Goal: Task Accomplishment & Management: Complete application form

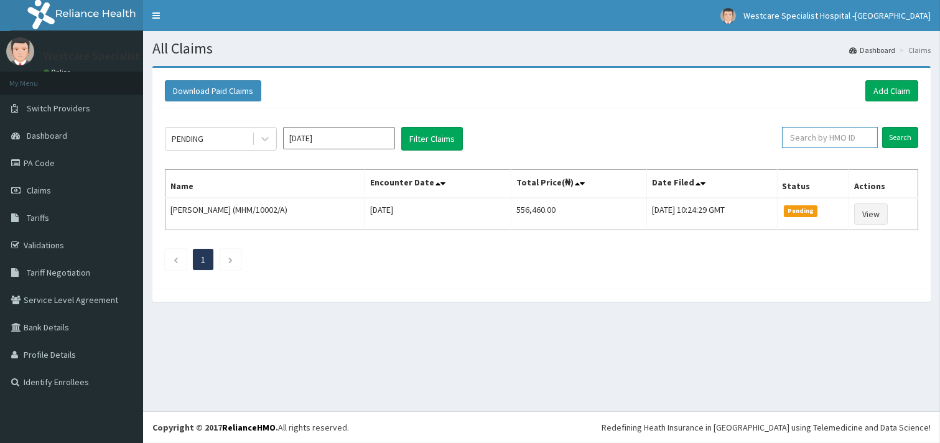
click at [792, 135] on input "text" at bounding box center [830, 137] width 96 height 21
paste input "PRN/10059/B"
type input "PRN/10059/B"
click at [890, 139] on input "Search" at bounding box center [900, 137] width 36 height 21
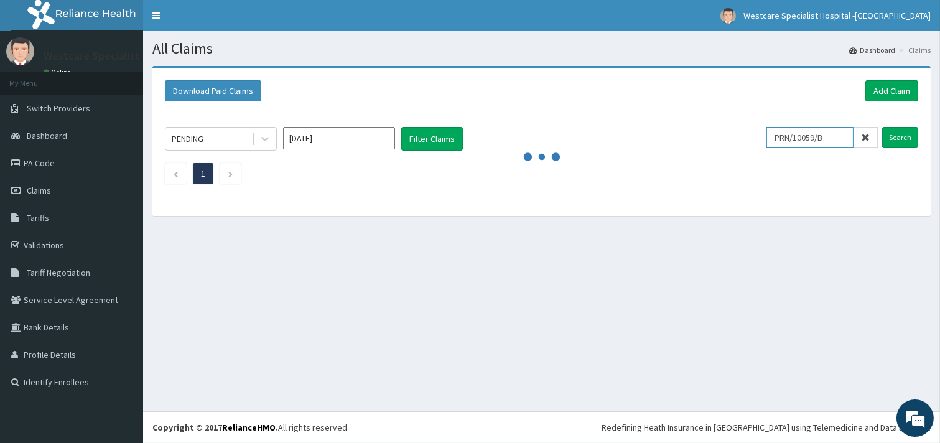
click at [788, 139] on input "PRN/10059/B" at bounding box center [809, 137] width 87 height 21
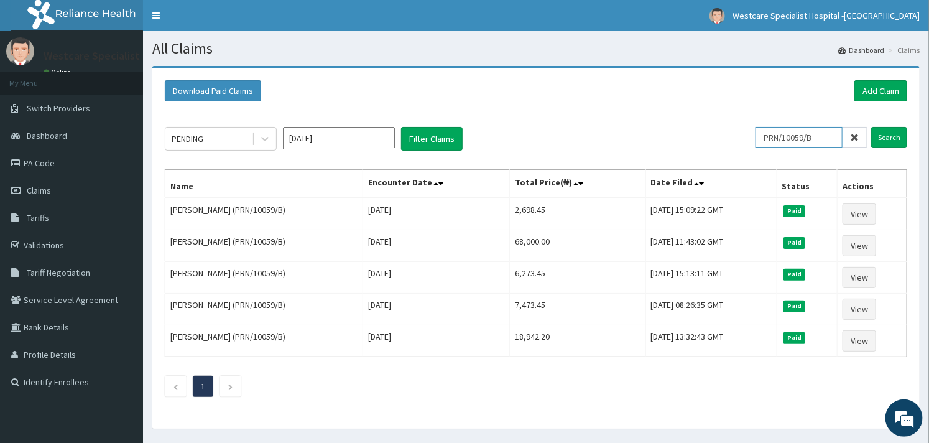
click at [793, 138] on input "PRN/10059/B" at bounding box center [798, 137] width 87 height 21
click at [787, 136] on input "PRN/10059/B" at bounding box center [798, 137] width 87 height 21
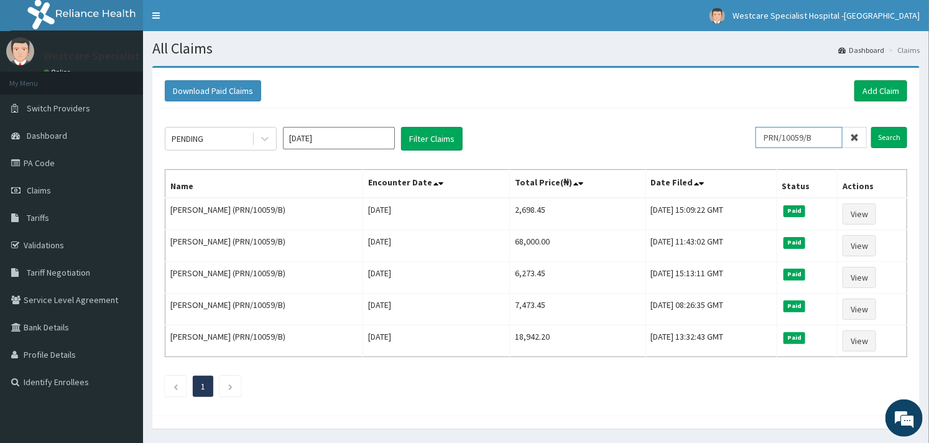
click at [787, 136] on input "PRN/10059/B" at bounding box center [798, 137] width 87 height 21
click at [815, 137] on input "text" at bounding box center [819, 137] width 95 height 21
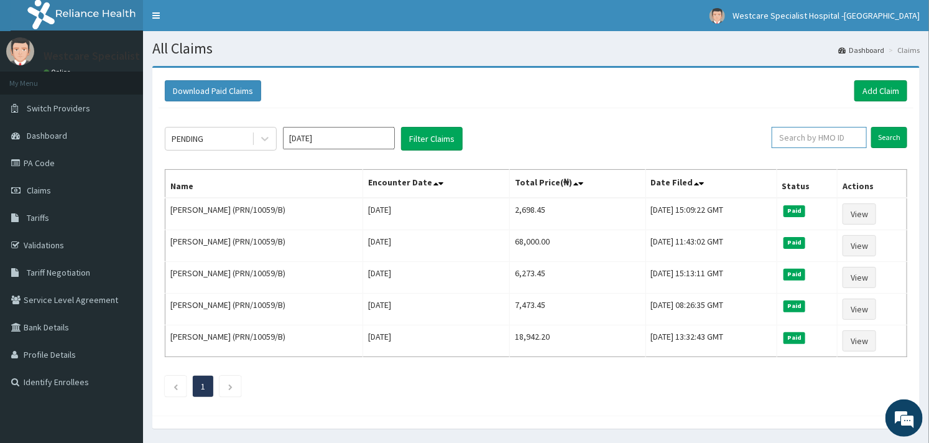
click at [823, 136] on input "text" at bounding box center [819, 137] width 95 height 21
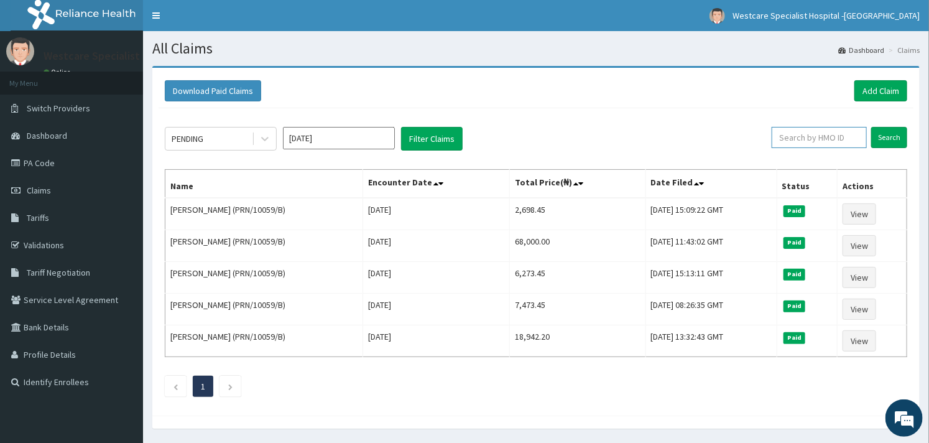
click at [810, 136] on input "text" at bounding box center [819, 137] width 95 height 21
click at [803, 136] on input "text" at bounding box center [819, 137] width 95 height 21
click at [793, 137] on input "text" at bounding box center [819, 137] width 95 height 21
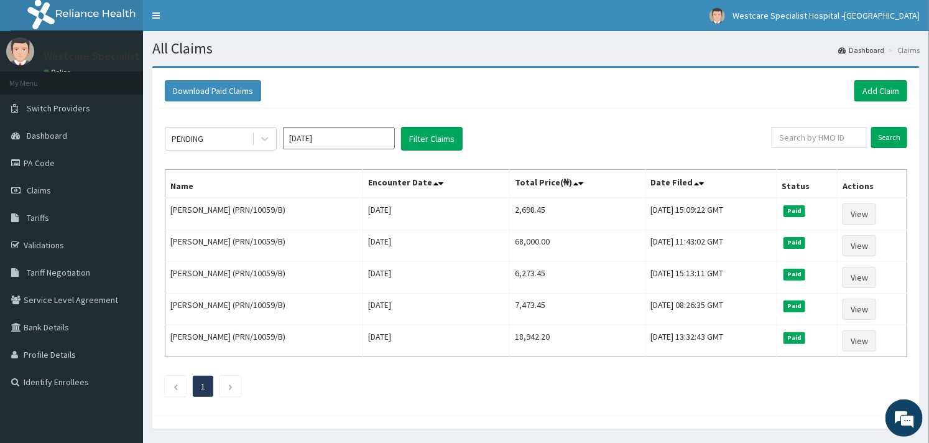
click at [746, 144] on div "PENDING Oct 2025 Filter Claims" at bounding box center [468, 139] width 607 height 24
click at [793, 138] on input "text" at bounding box center [819, 137] width 95 height 21
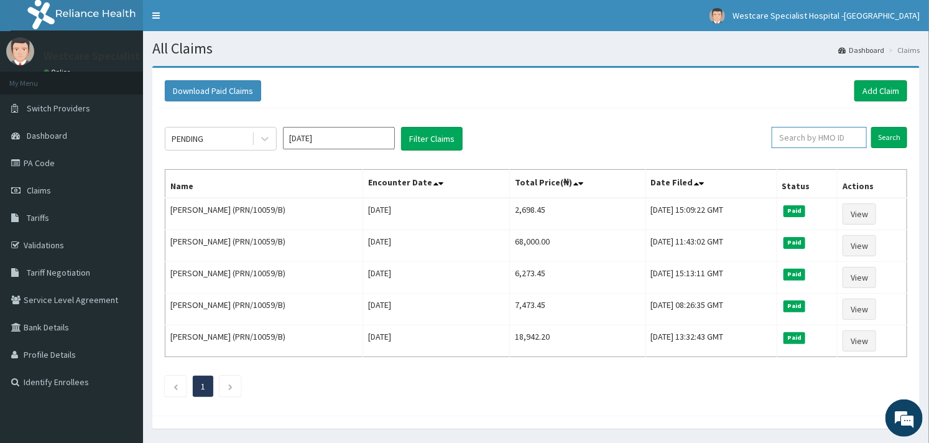
click at [793, 138] on input "text" at bounding box center [819, 137] width 95 height 21
paste input "chl/10494/c"
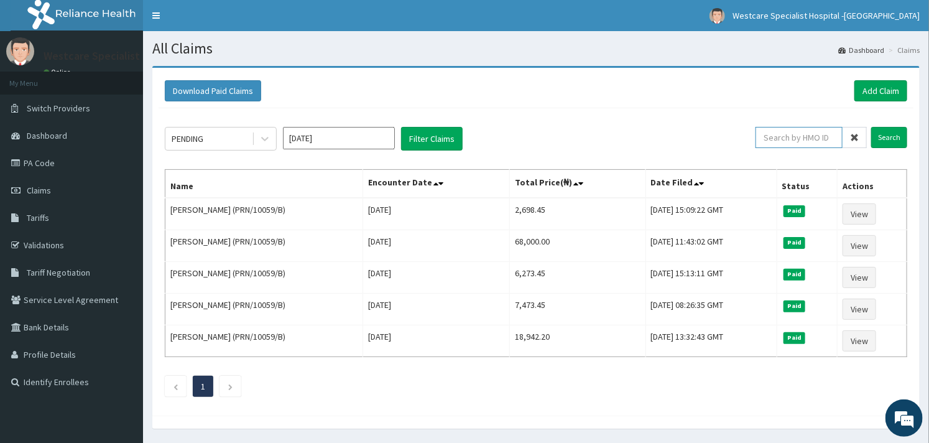
type input "chl/10494/c"
click at [796, 140] on input "chl/10494/c" at bounding box center [798, 137] width 87 height 21
click at [783, 137] on input "chl/10494/c" at bounding box center [798, 137] width 87 height 21
click at [782, 144] on input "chl/10494/c" at bounding box center [798, 137] width 87 height 21
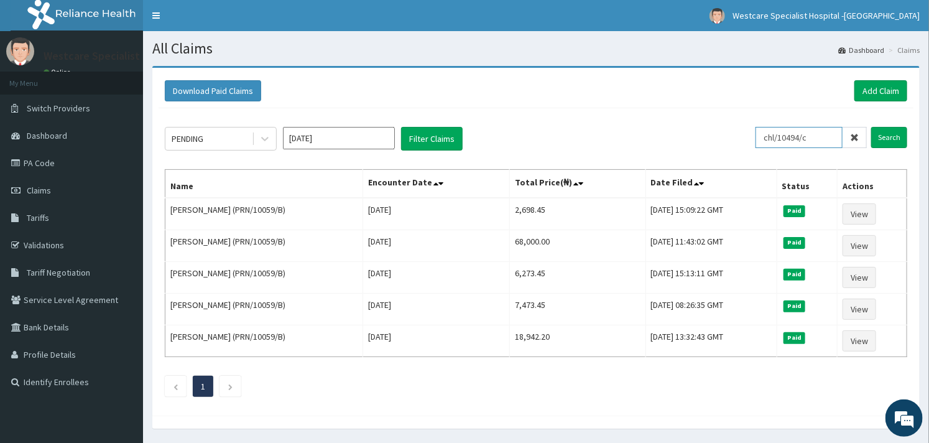
click at [782, 144] on input "chl/10494/c" at bounding box center [798, 137] width 87 height 21
paste input "chl/10494/c"
type input "chl/10494/c"
click at [899, 132] on input "Search" at bounding box center [889, 137] width 36 height 21
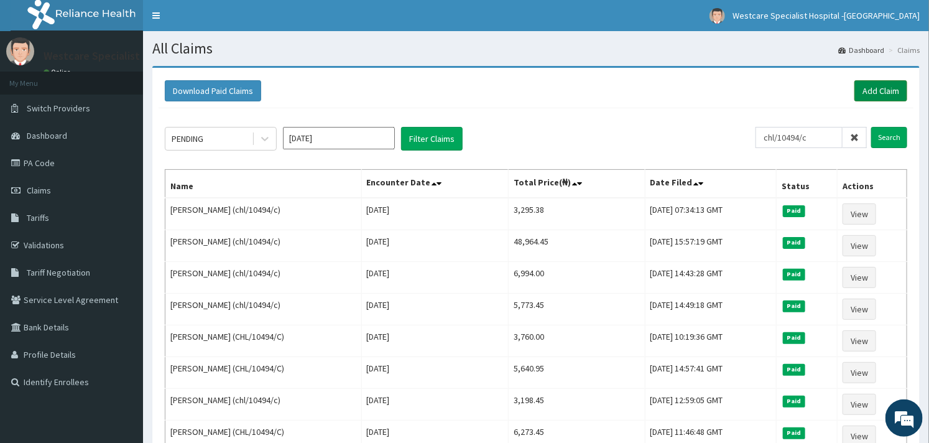
click at [872, 91] on link "Add Claim" at bounding box center [880, 90] width 53 height 21
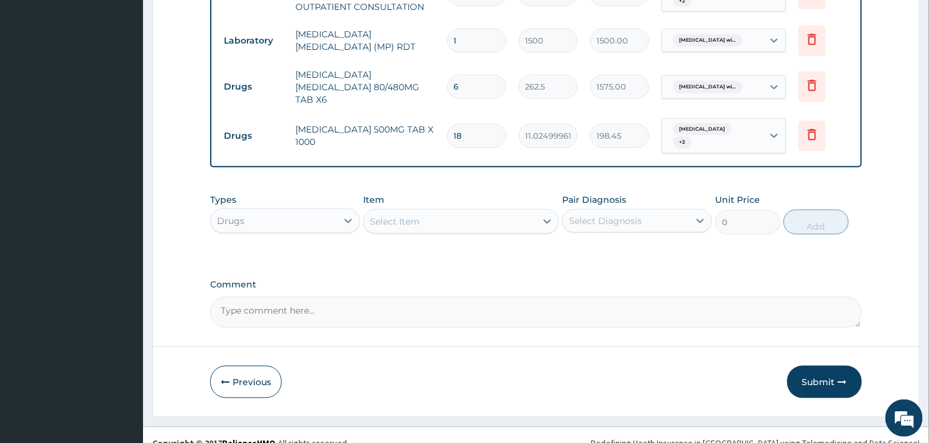
scroll to position [573, 0]
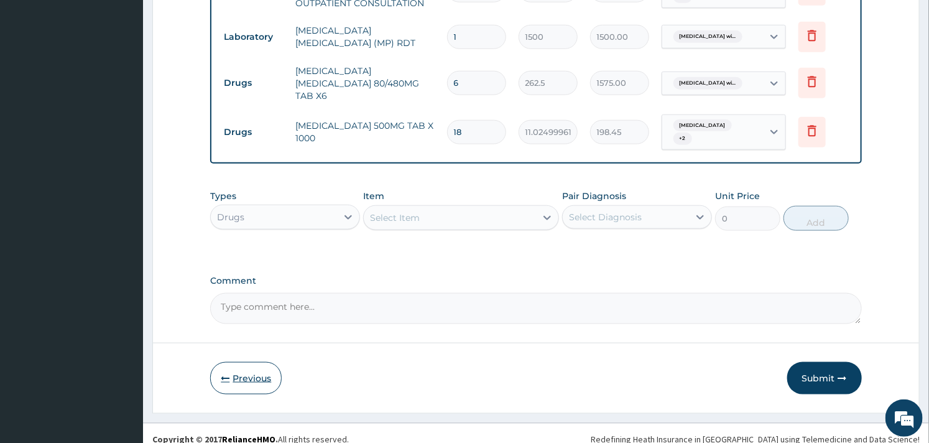
click at [255, 362] on button "Previous" at bounding box center [246, 378] width 72 height 32
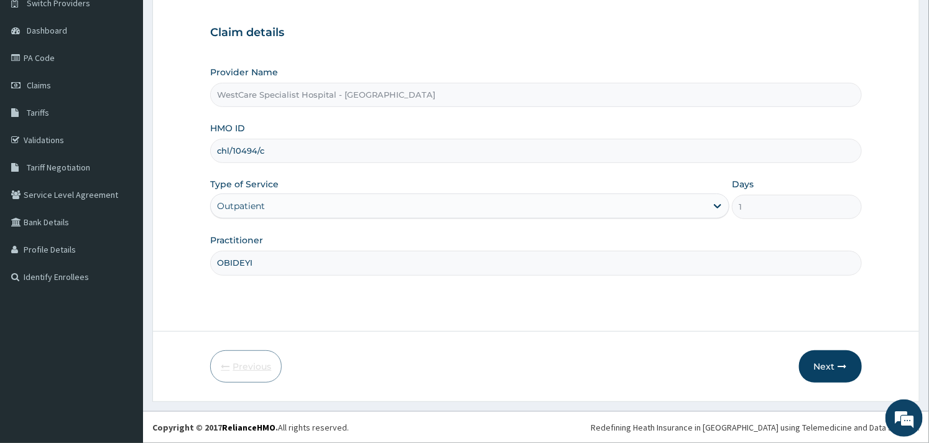
scroll to position [106, 0]
click at [836, 372] on button "Next" at bounding box center [830, 366] width 63 height 32
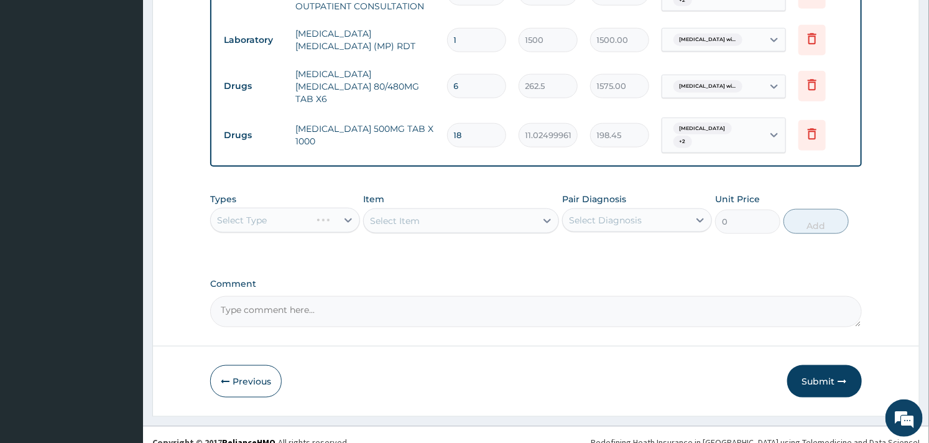
scroll to position [573, 0]
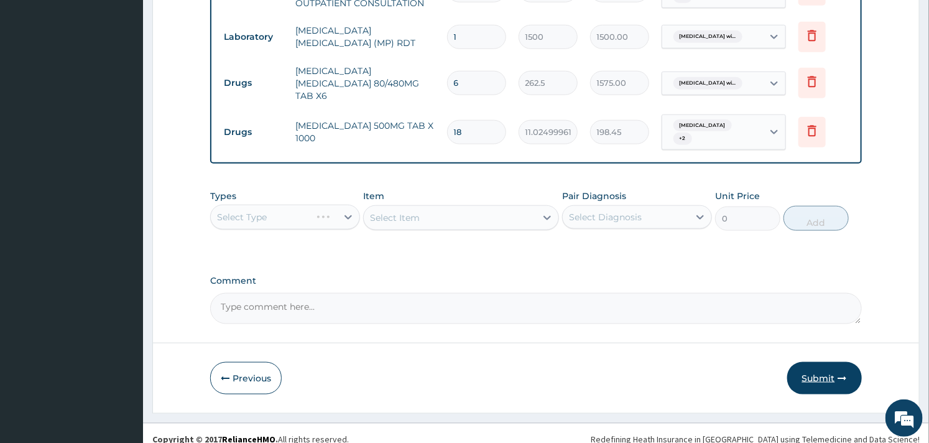
click at [821, 362] on button "Submit" at bounding box center [824, 378] width 75 height 32
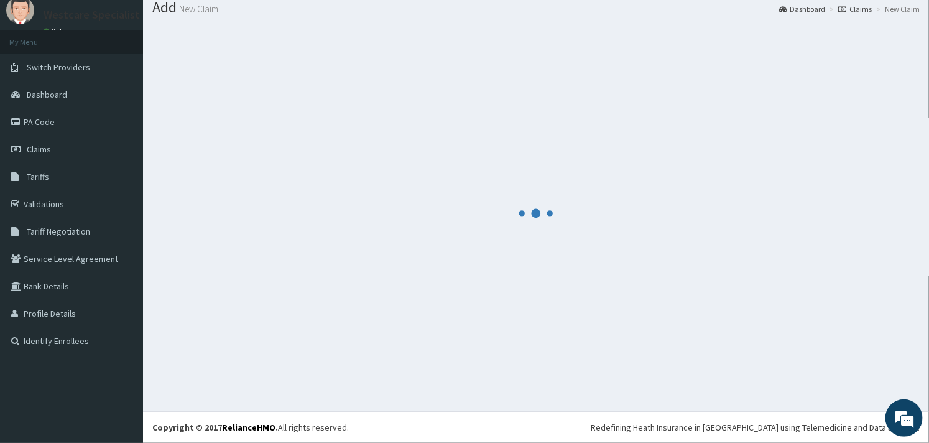
scroll to position [40, 0]
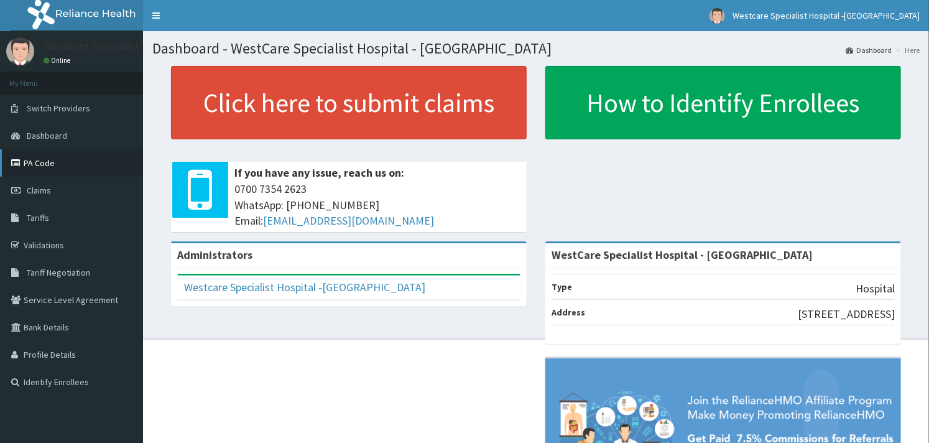
click at [42, 159] on link "PA Code" at bounding box center [71, 162] width 143 height 27
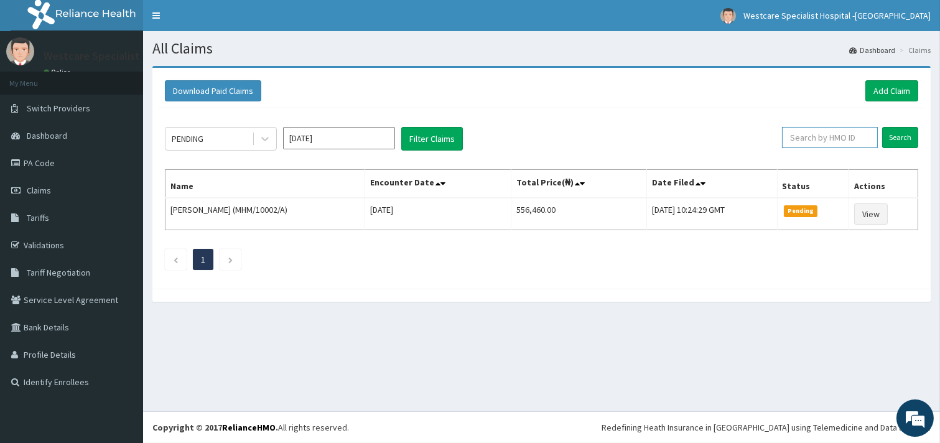
click at [827, 141] on input "text" at bounding box center [830, 137] width 96 height 21
paste input "CHL/10519/C"
type input "CHL/10519/C"
click at [885, 131] on input "Search" at bounding box center [900, 137] width 36 height 21
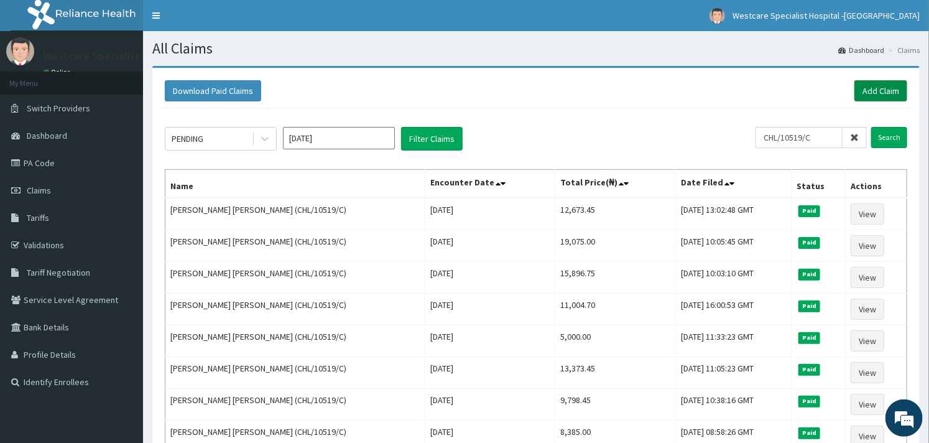
click at [873, 90] on link "Add Claim" at bounding box center [880, 90] width 53 height 21
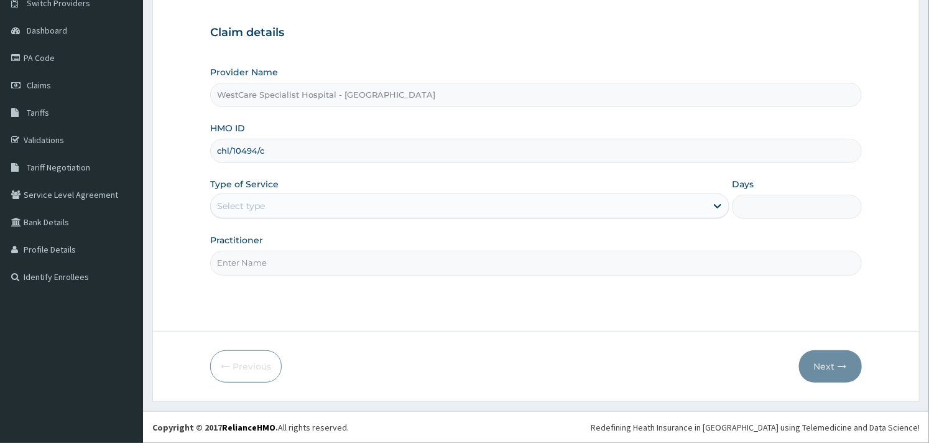
scroll to position [106, 0]
type input "chl/10494/c"
click at [315, 214] on div "Select type" at bounding box center [459, 206] width 496 height 20
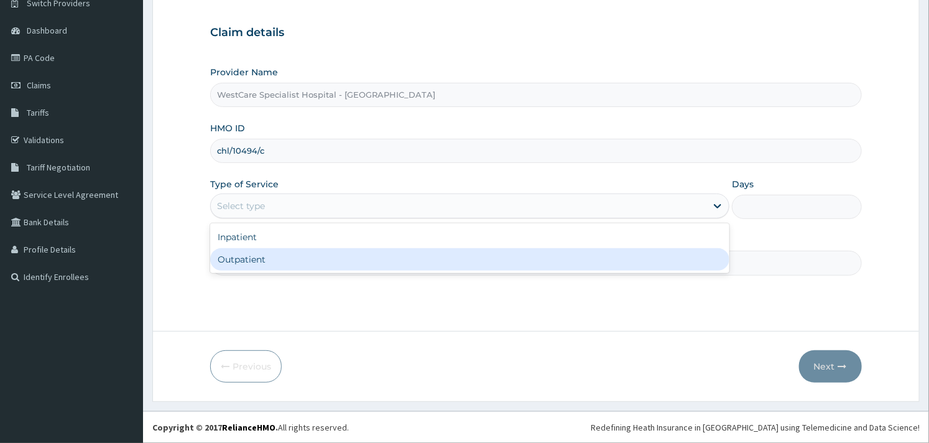
click at [294, 255] on div "Outpatient" at bounding box center [469, 259] width 519 height 22
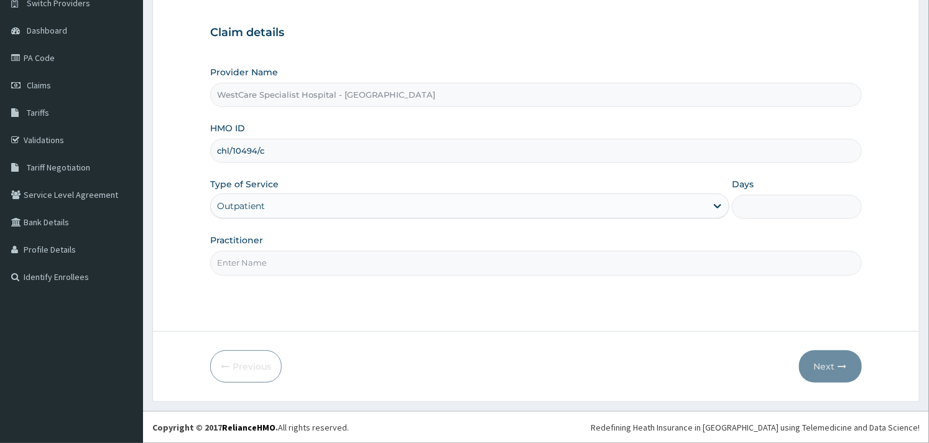
type input "1"
click at [309, 271] on input "Practitioner" at bounding box center [535, 263] width 651 height 24
type input "OBIDEYI"
click at [815, 361] on button "Next" at bounding box center [830, 366] width 63 height 32
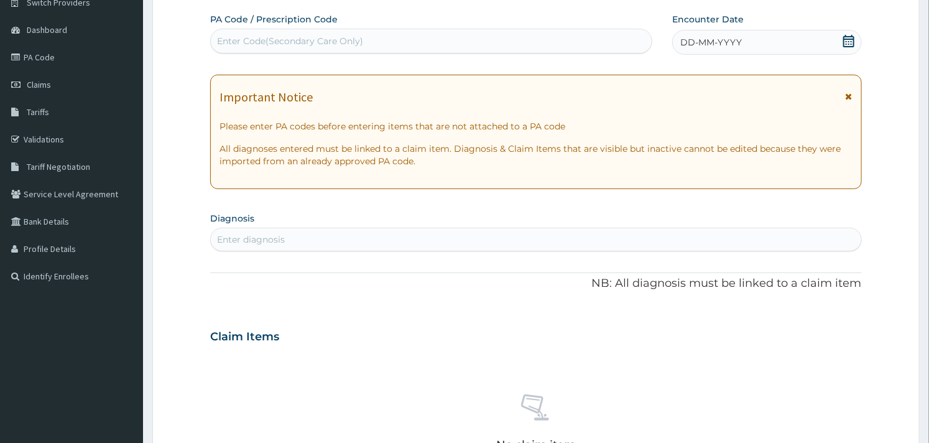
scroll to position [0, 0]
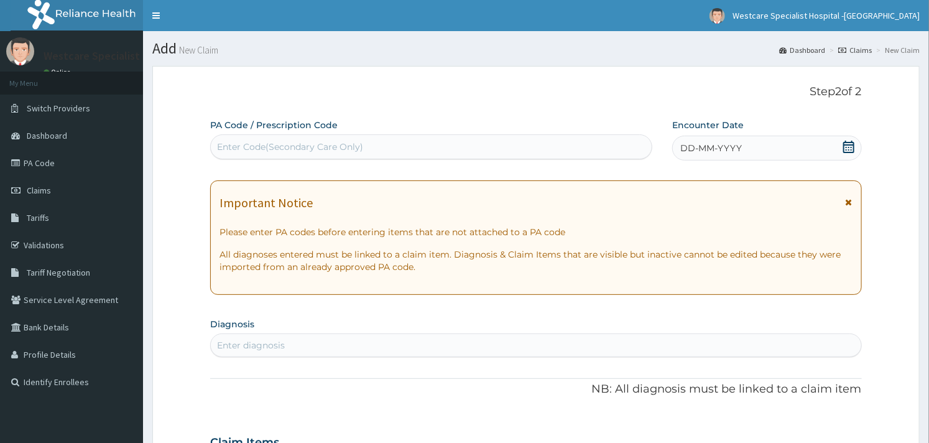
click at [848, 137] on div "DD-MM-YYYY" at bounding box center [767, 148] width 190 height 25
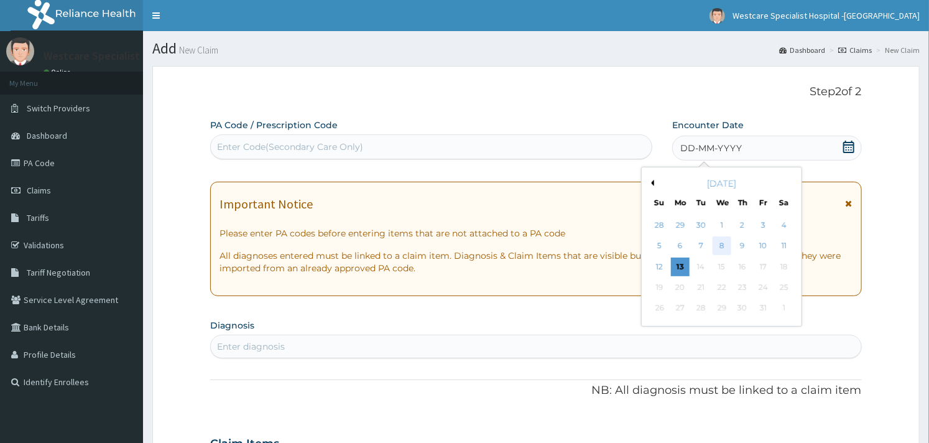
click at [728, 249] on div "8" at bounding box center [722, 246] width 19 height 19
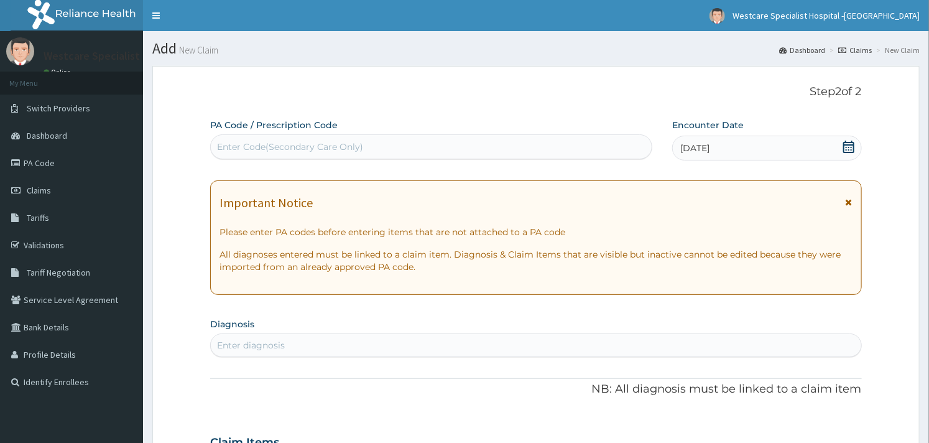
click at [782, 142] on div "08-10-2025" at bounding box center [767, 148] width 190 height 25
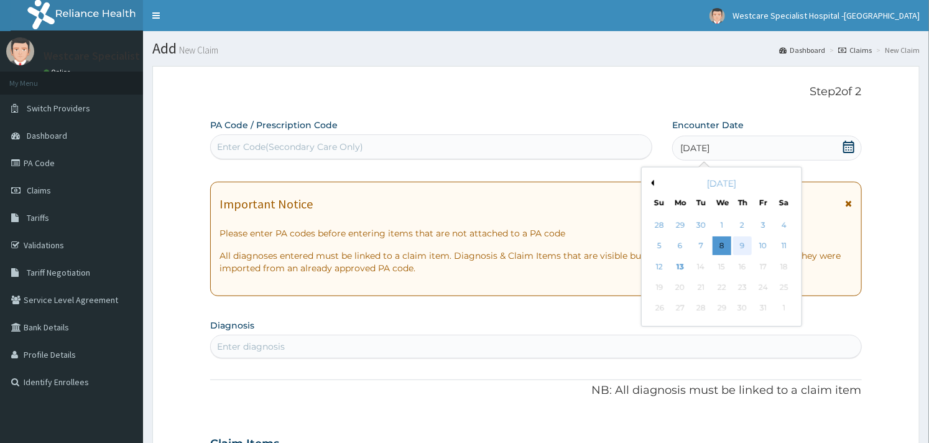
click at [736, 243] on div "9" at bounding box center [742, 246] width 19 height 19
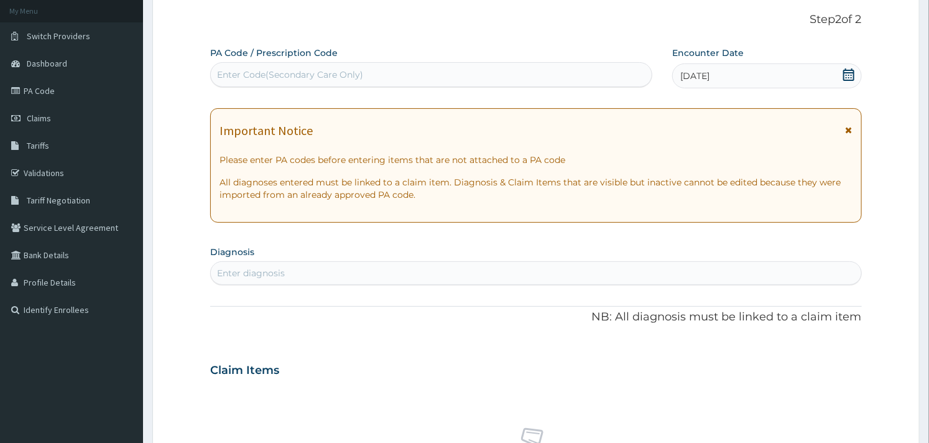
scroll to position [138, 0]
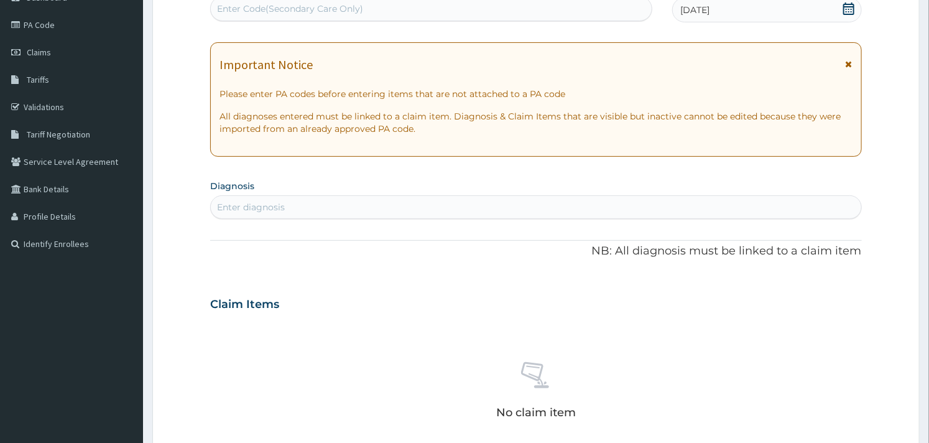
click at [313, 211] on div "Enter diagnosis" at bounding box center [536, 207] width 650 height 20
type input "SEPSIS"
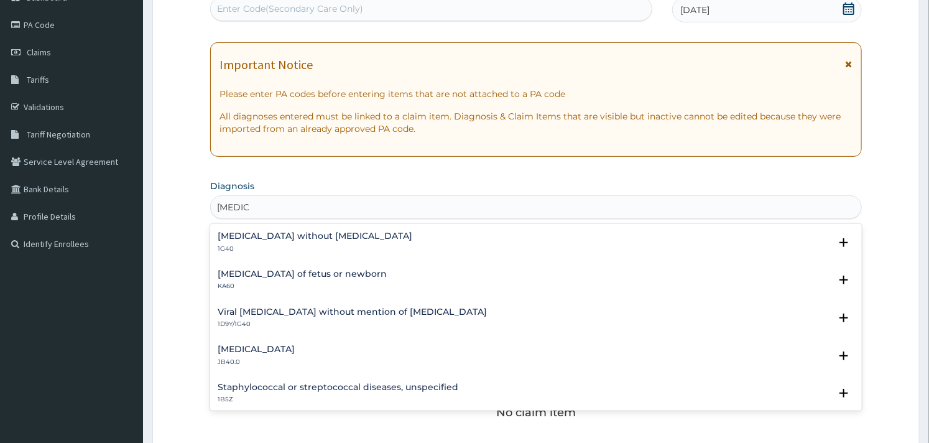
click at [284, 244] on p "1G40" at bounding box center [315, 248] width 195 height 9
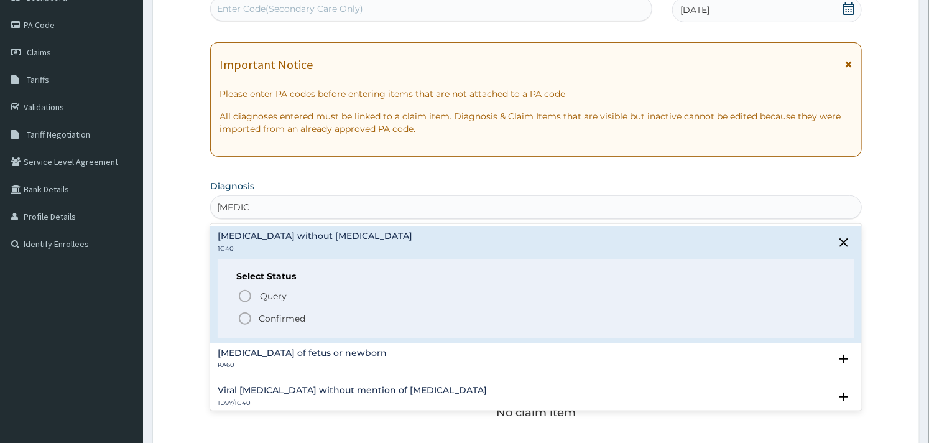
click at [247, 318] on icon "status option filled" at bounding box center [245, 318] width 15 height 15
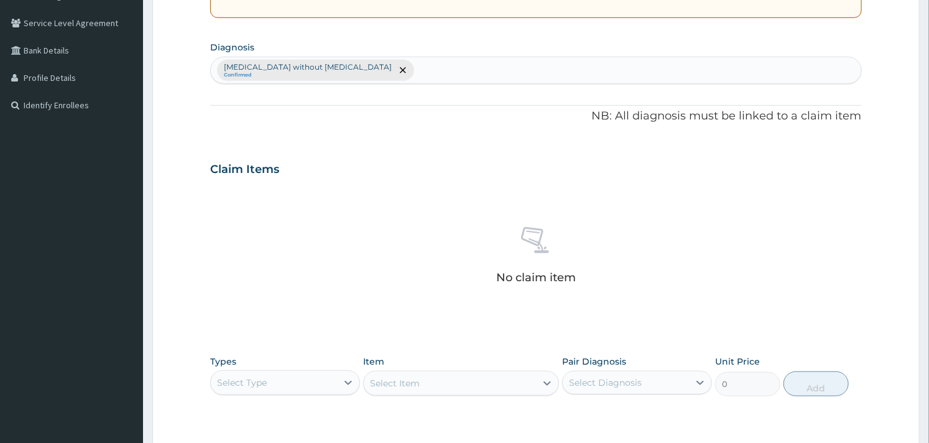
scroll to position [207, 0]
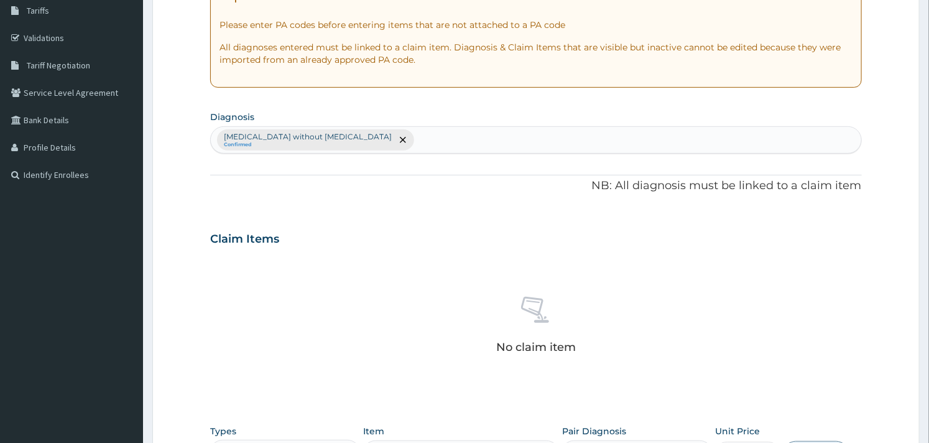
click at [401, 146] on div "Sepsis without septic shock Confirmed" at bounding box center [536, 140] width 650 height 26
type input "UPPER"
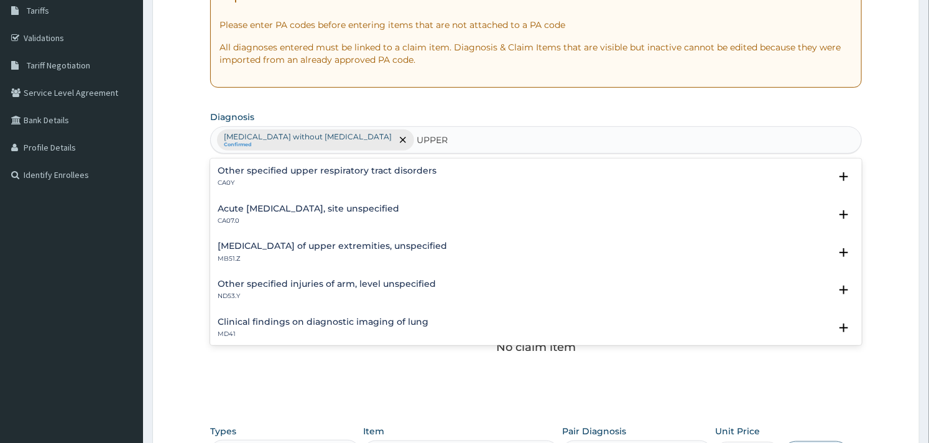
click at [308, 212] on h4 "Acute upper respiratory infection, site unspecified" at bounding box center [309, 208] width 182 height 9
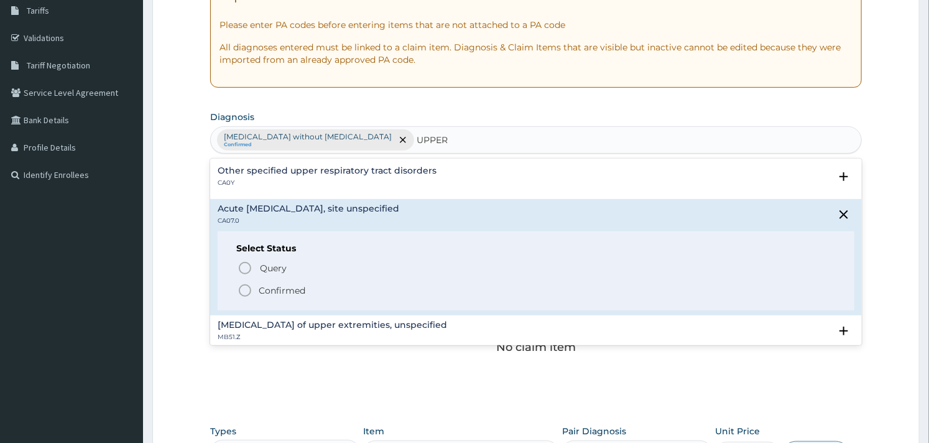
click at [247, 290] on icon "status option filled" at bounding box center [245, 290] width 15 height 15
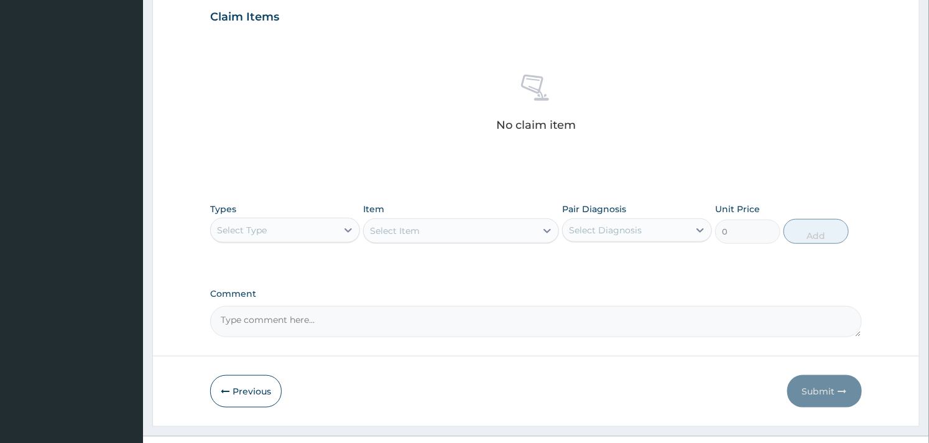
scroll to position [454, 0]
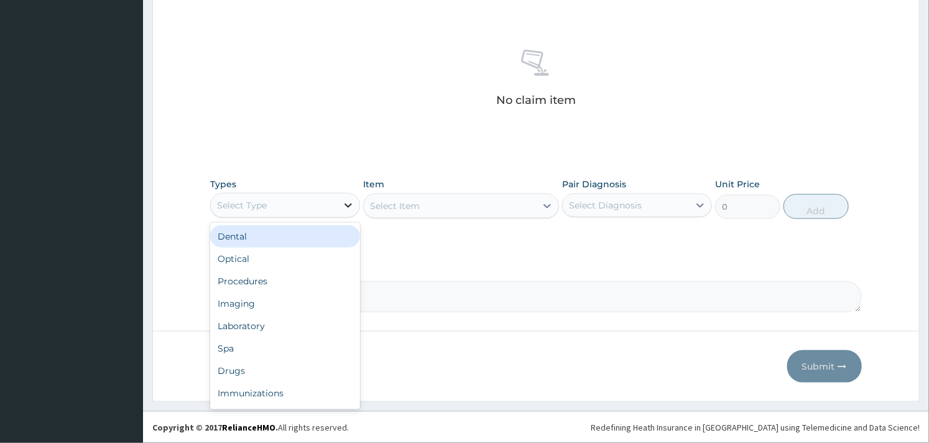
click at [349, 195] on div at bounding box center [348, 205] width 22 height 22
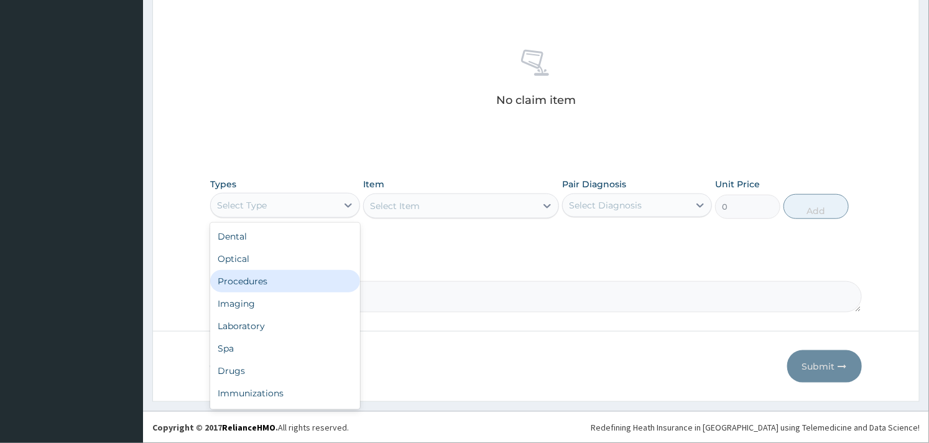
click at [280, 287] on div "Procedures" at bounding box center [285, 281] width 150 height 22
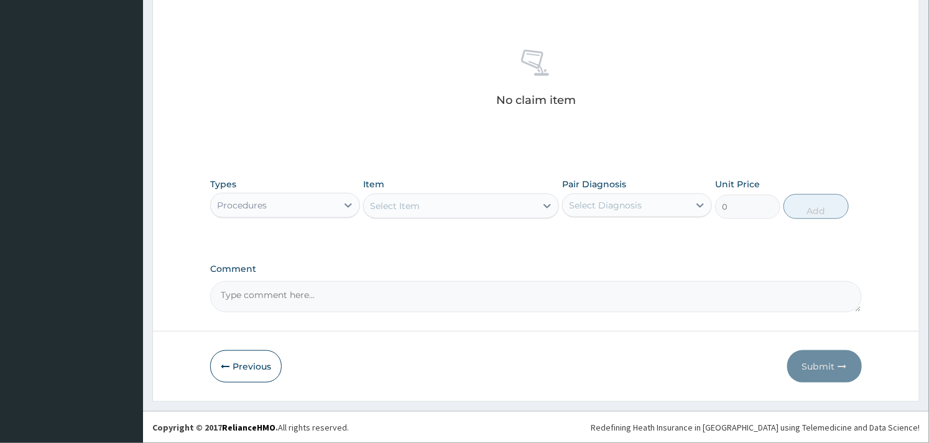
click at [433, 206] on div "Select Item" at bounding box center [450, 206] width 172 height 20
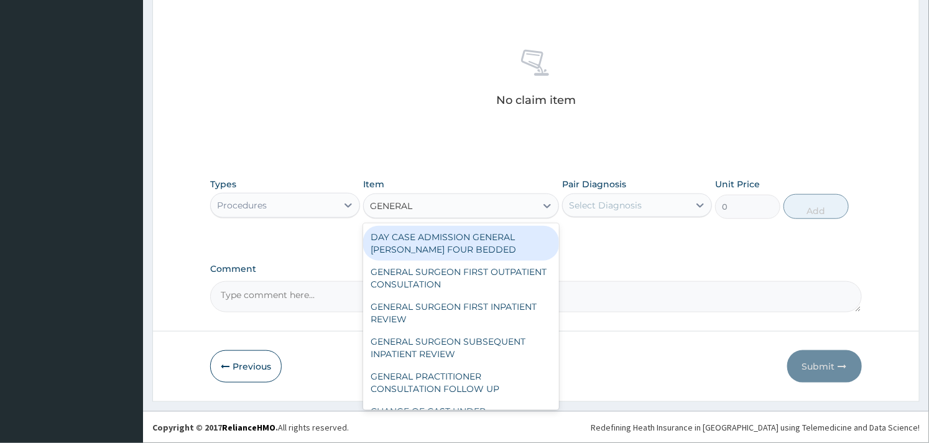
type input "GENERAL P"
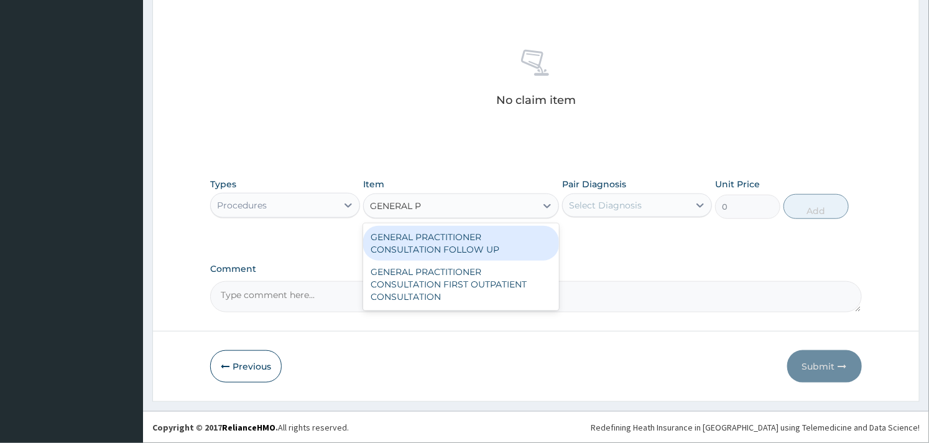
click at [438, 238] on div "GENERAL PRACTITIONER CONSULTATION FOLLOW UP" at bounding box center [460, 243] width 195 height 35
type input "2500"
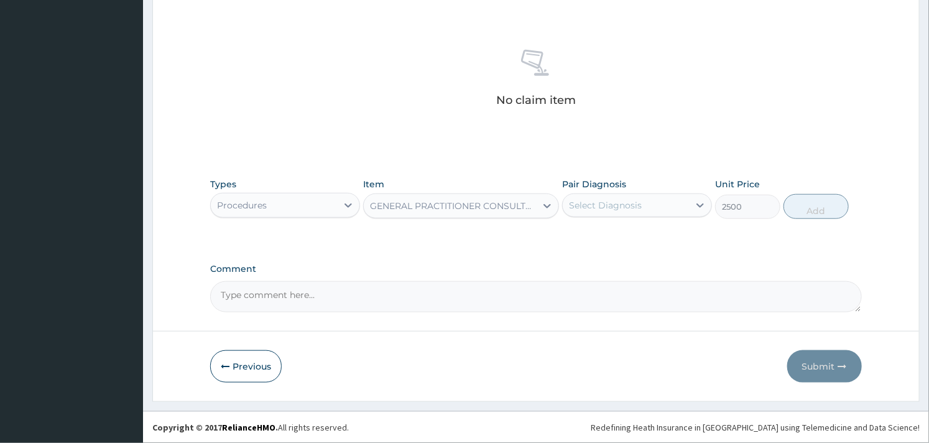
click at [676, 208] on div "Select Diagnosis" at bounding box center [626, 205] width 126 height 20
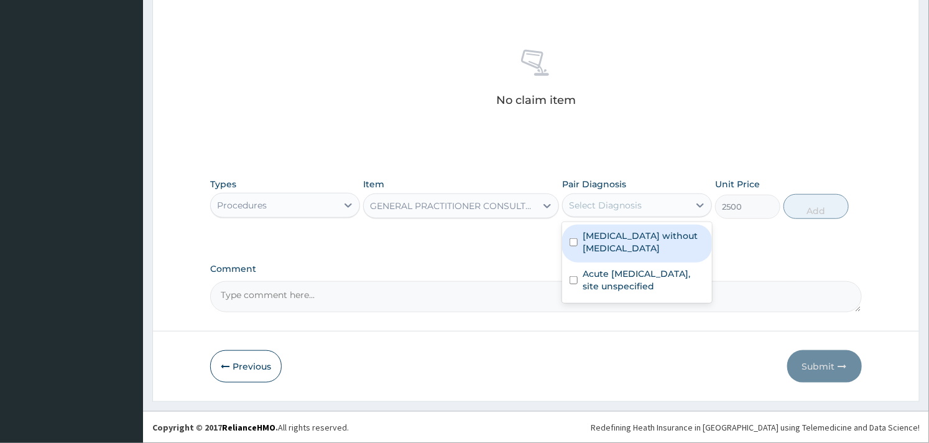
click at [617, 243] on label "Sepsis without septic shock" at bounding box center [644, 241] width 122 height 25
checkbox input "true"
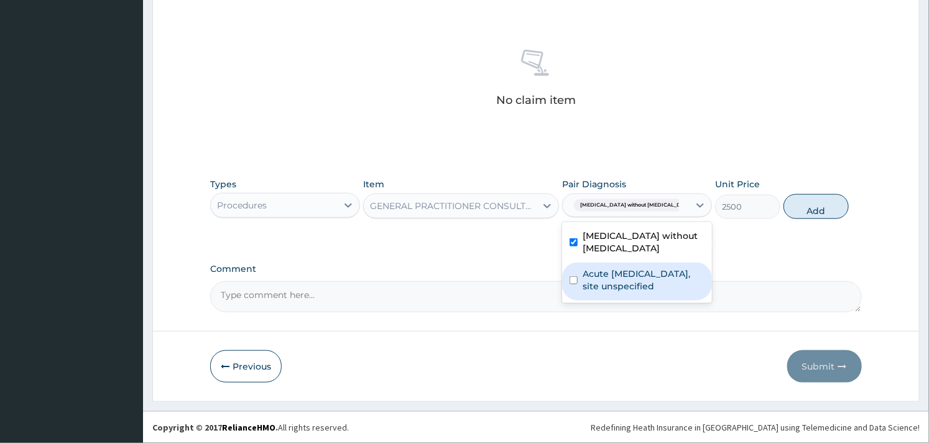
click at [577, 272] on div "Acute upper respiratory infection, site unspecified" at bounding box center [637, 281] width 150 height 38
checkbox input "true"
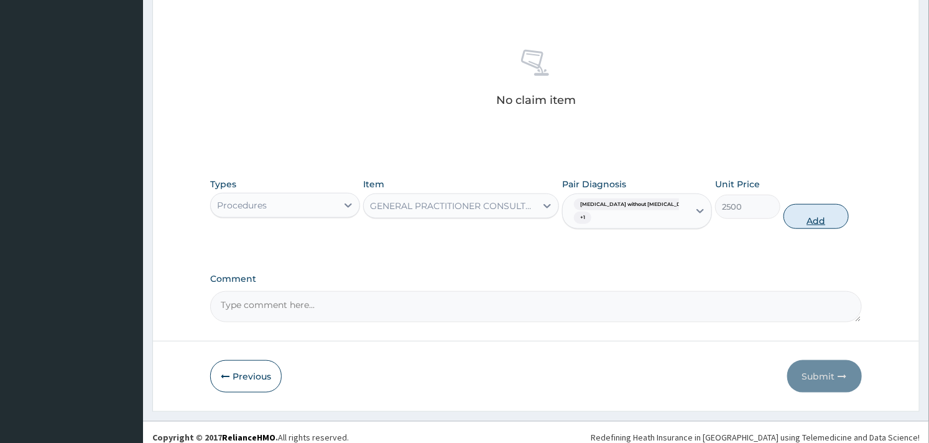
click at [825, 206] on button "Add" at bounding box center [815, 216] width 65 height 25
type input "0"
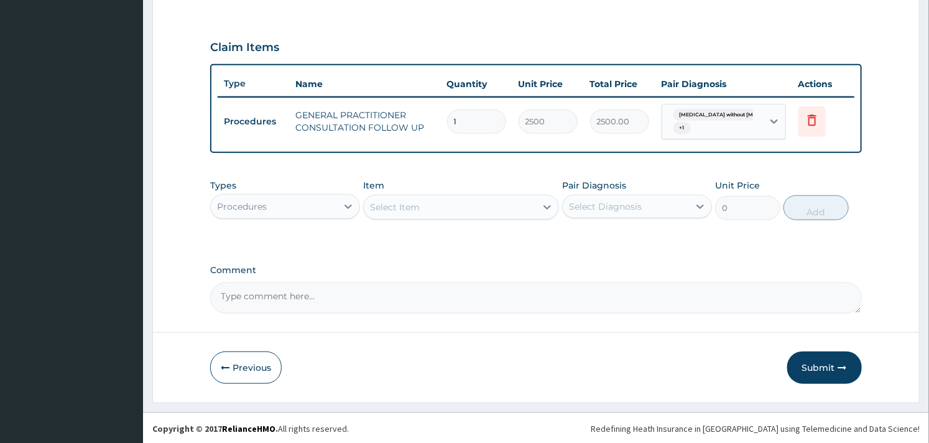
click at [310, 207] on div "Procedures" at bounding box center [274, 206] width 126 height 20
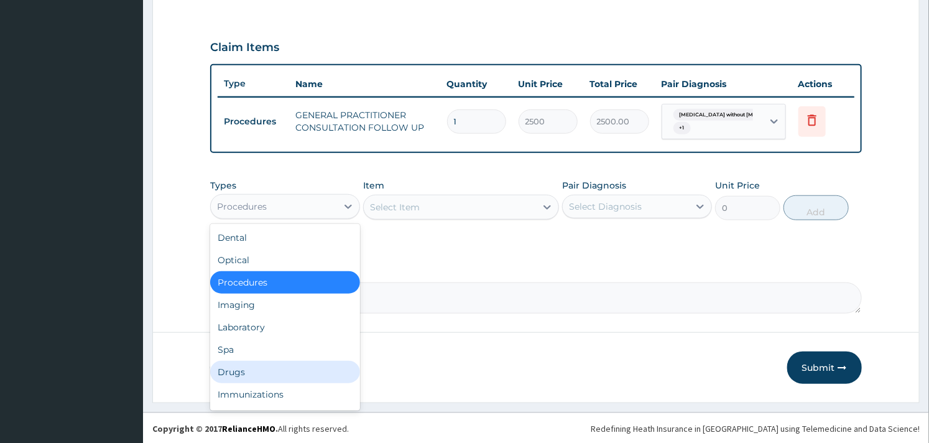
click at [234, 365] on div "Drugs" at bounding box center [285, 372] width 150 height 22
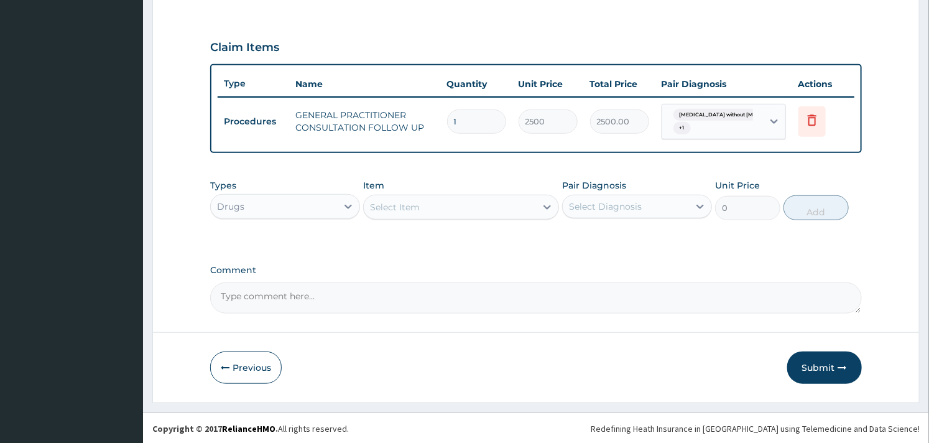
click at [474, 205] on div "Select Item" at bounding box center [450, 207] width 172 height 20
click at [402, 210] on div "Select Item" at bounding box center [395, 207] width 50 height 12
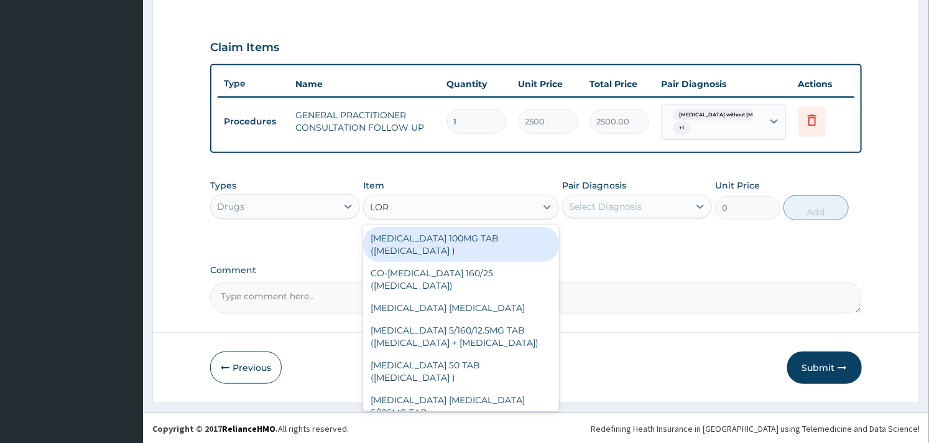
type input "LORA"
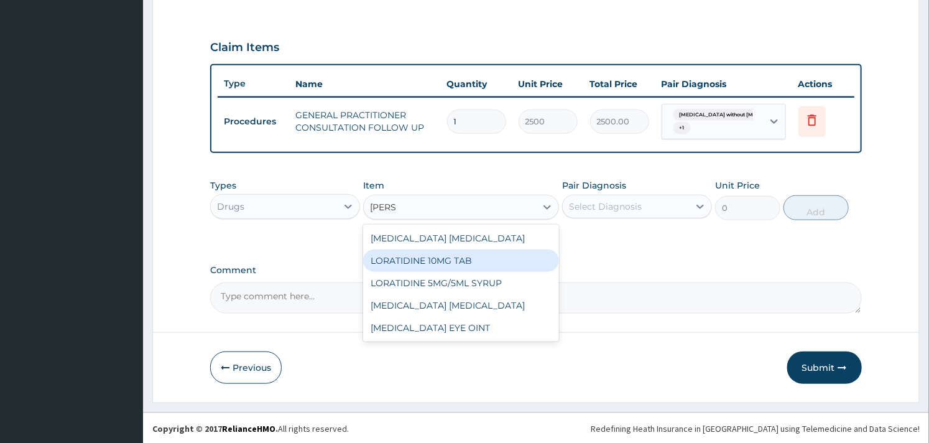
click at [438, 255] on div "LORATIDINE 10MG TAB" at bounding box center [460, 260] width 195 height 22
type input "52.5"
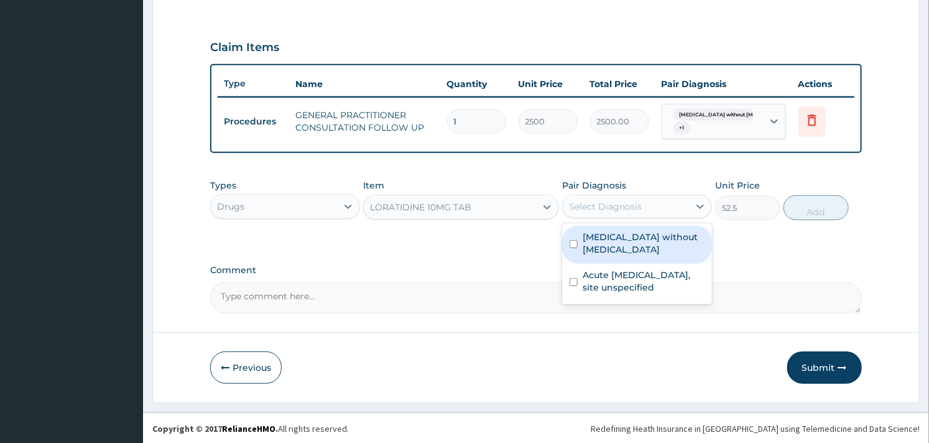
click at [663, 200] on div "Select Diagnosis" at bounding box center [626, 206] width 126 height 20
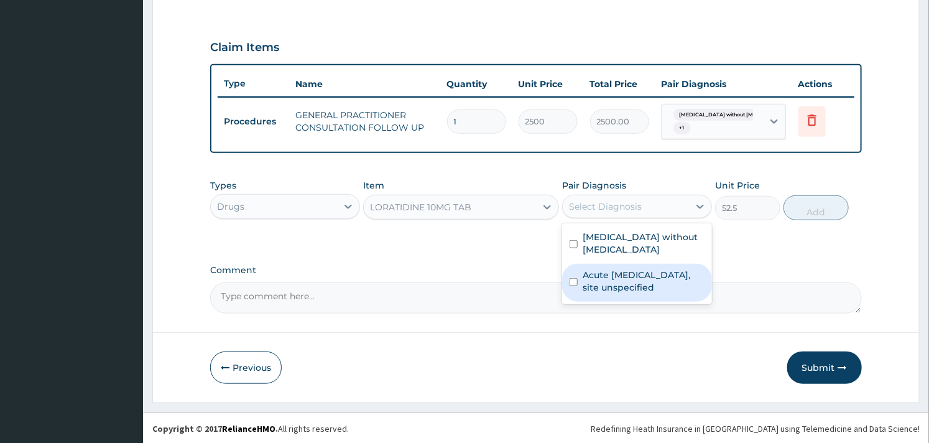
click at [600, 277] on label "Acute upper respiratory infection, site unspecified" at bounding box center [644, 281] width 122 height 25
checkbox input "true"
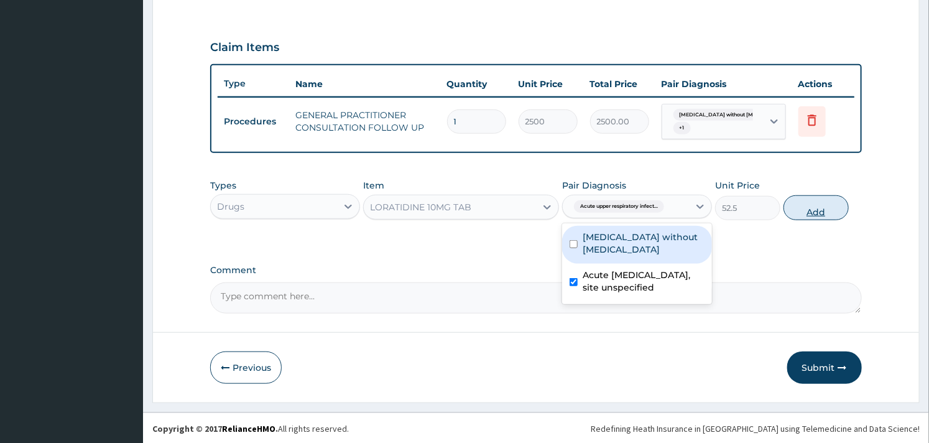
click at [811, 210] on button "Add" at bounding box center [815, 207] width 65 height 25
type input "0"
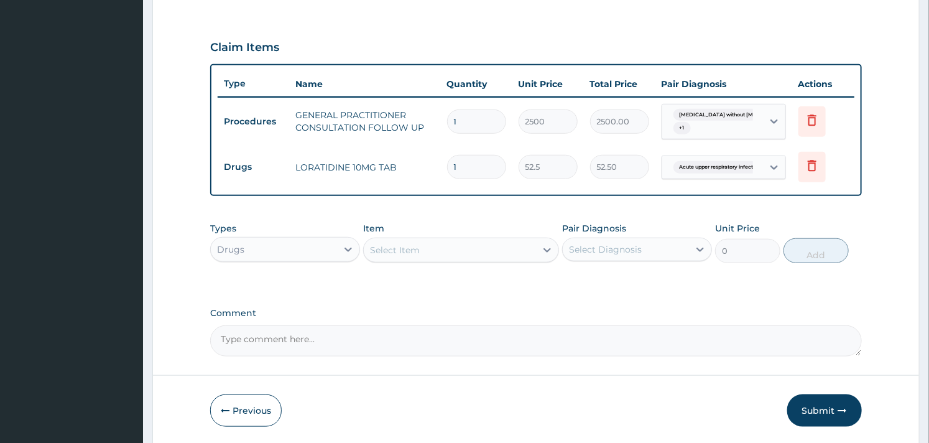
click at [469, 172] on input "1" at bounding box center [476, 167] width 59 height 24
type input "0.00"
type input "5"
type input "262.50"
type input "5"
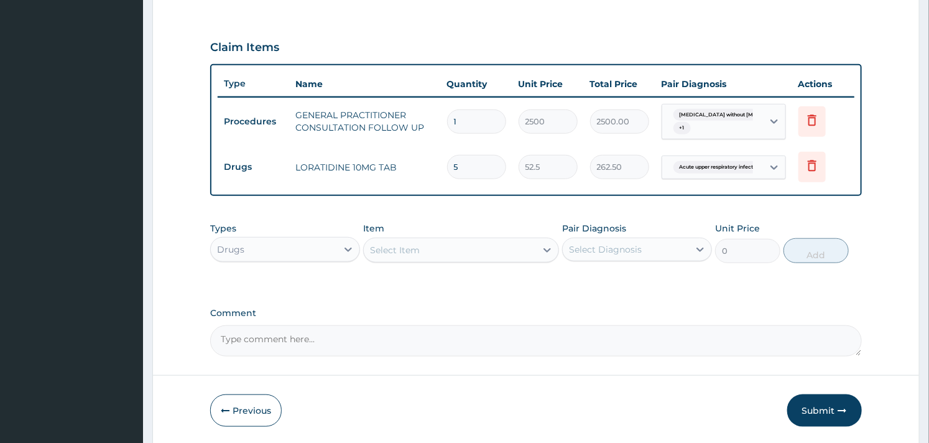
click at [417, 244] on div "Select Item" at bounding box center [395, 250] width 50 height 12
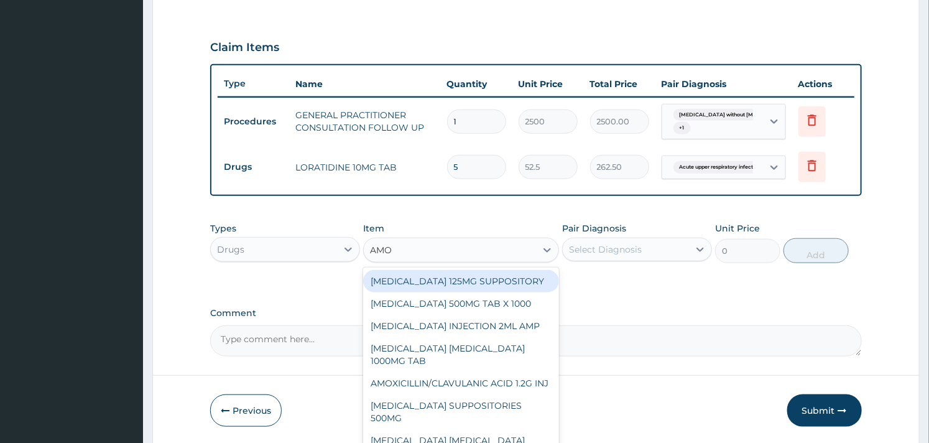
type input "AMOX"
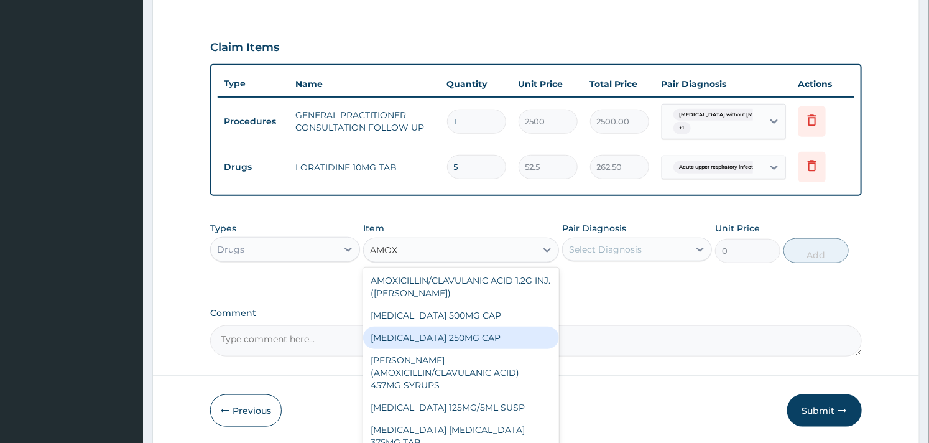
scroll to position [138, 0]
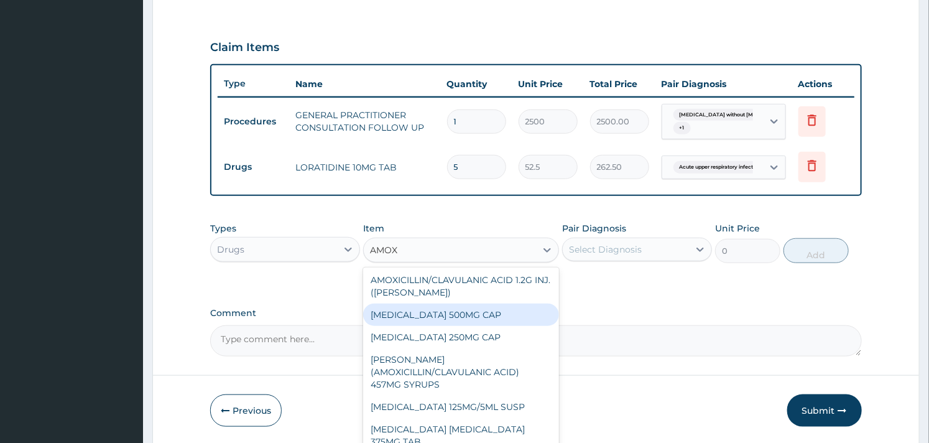
click at [445, 325] on div "AMOXICILLIN 500MG CAP" at bounding box center [460, 314] width 195 height 22
type input "35"
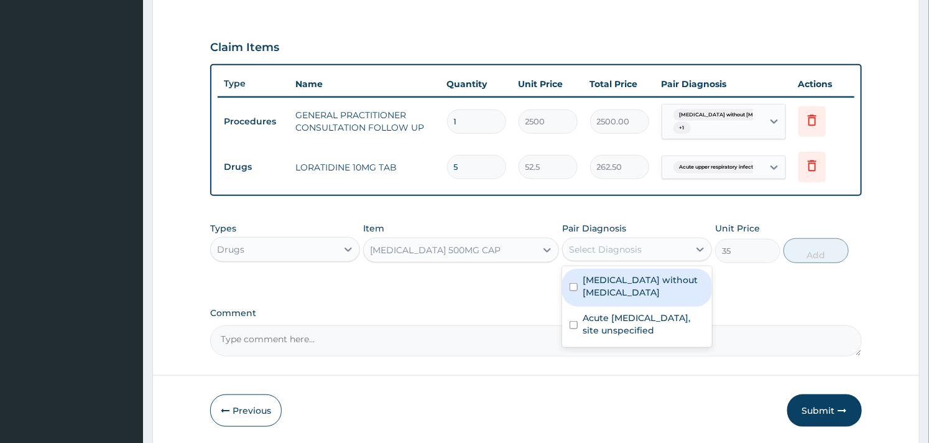
click at [639, 249] on div "Select Diagnosis" at bounding box center [605, 249] width 73 height 12
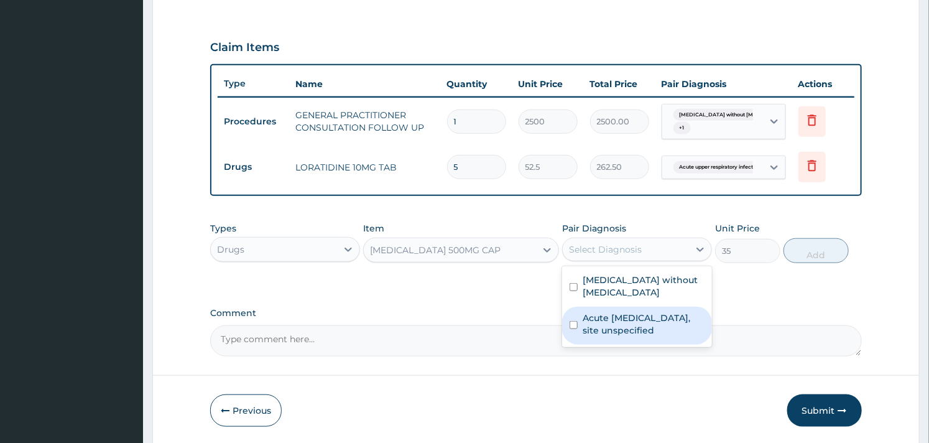
click at [595, 315] on label "Acute upper respiratory infection, site unspecified" at bounding box center [644, 324] width 122 height 25
checkbox input "true"
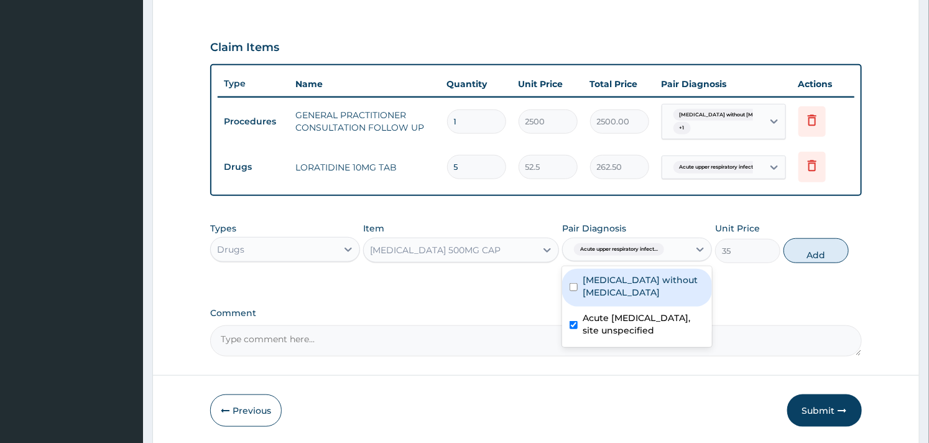
click at [580, 286] on div "Sepsis without septic shock" at bounding box center [637, 288] width 150 height 38
checkbox input "true"
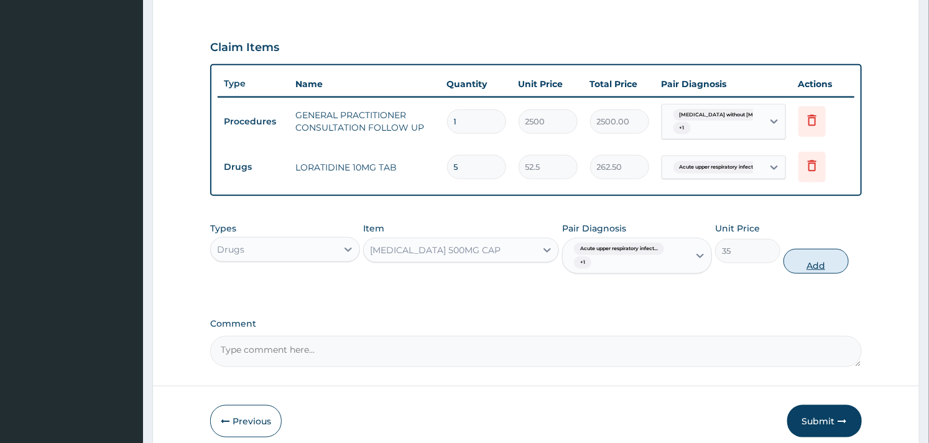
click at [815, 259] on button "Add" at bounding box center [815, 261] width 65 height 25
type input "0"
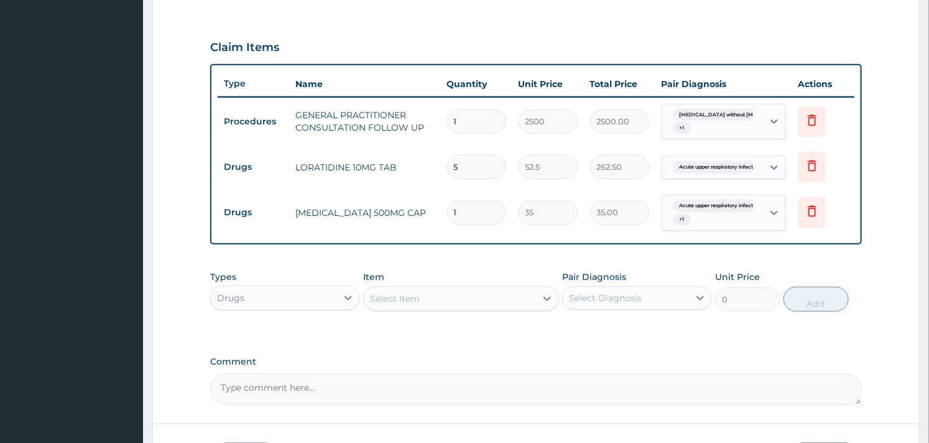
type input "15"
type input "525.00"
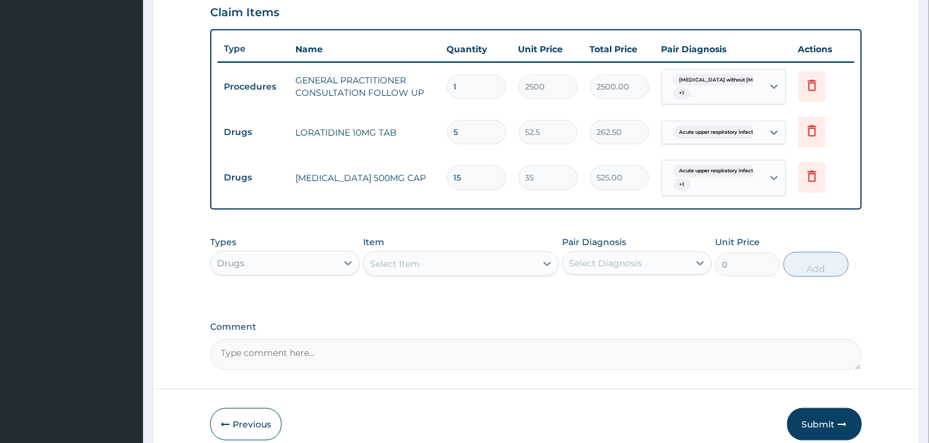
scroll to position [468, 0]
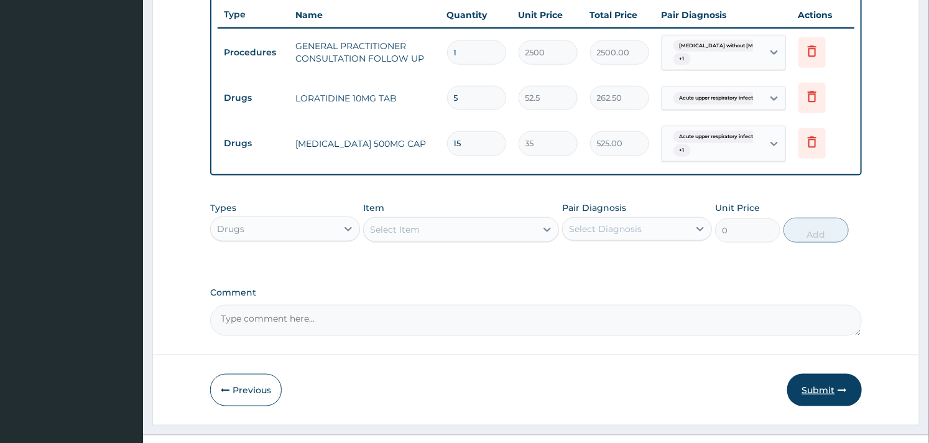
type input "15"
click at [815, 383] on button "Submit" at bounding box center [824, 390] width 75 height 32
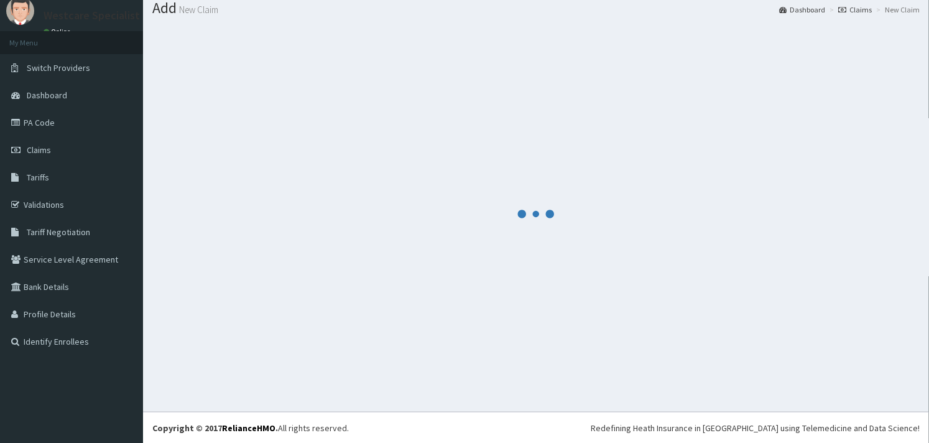
scroll to position [0, 0]
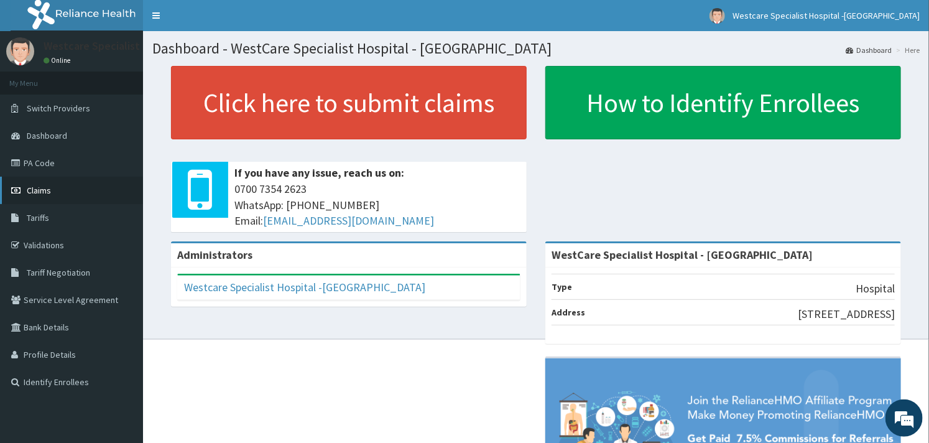
click at [66, 191] on link "Claims" at bounding box center [71, 190] width 143 height 27
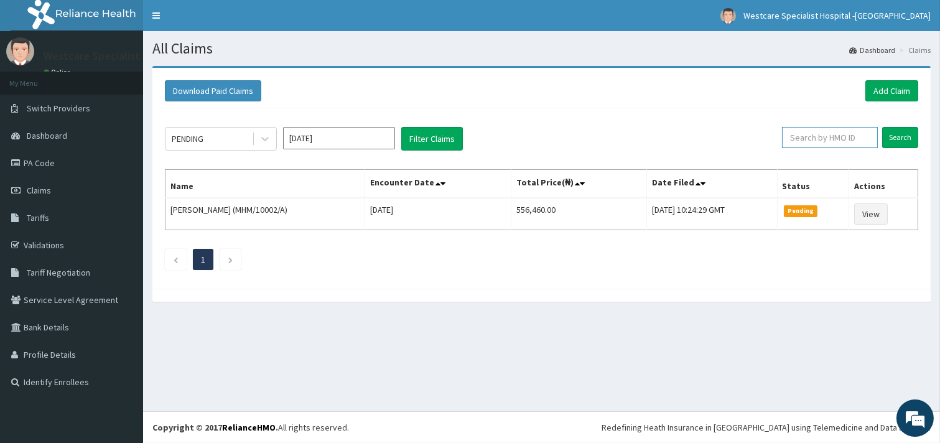
click at [816, 134] on input "text" at bounding box center [830, 137] width 96 height 21
paste input "PRN/10059/B"
type input "PRN/10059/B"
click at [892, 129] on input "Search" at bounding box center [900, 137] width 36 height 21
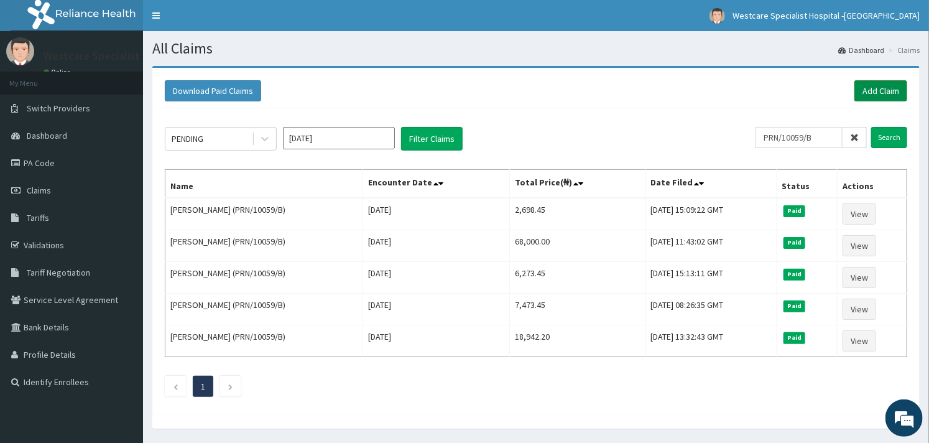
click at [886, 90] on link "Add Claim" at bounding box center [880, 90] width 53 height 21
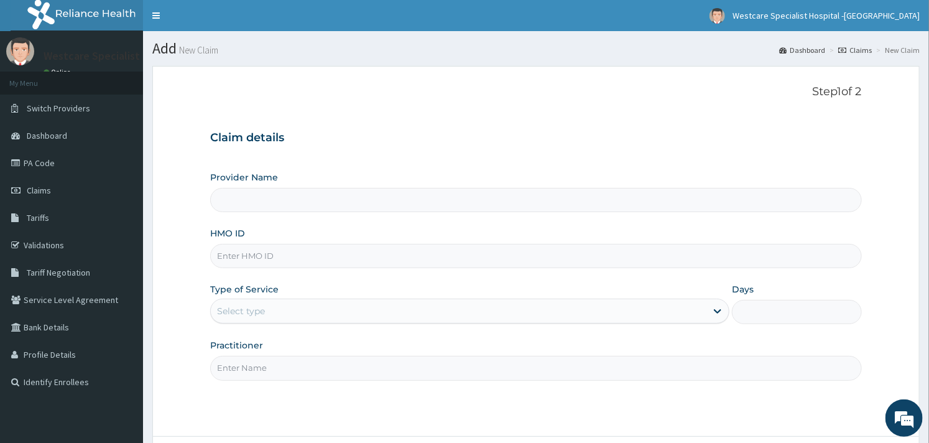
type input "WestCare Specialist Hospital - [GEOGRAPHIC_DATA]"
click at [251, 256] on input "HMO ID" at bounding box center [535, 256] width 651 height 24
paste input "PRN/10059/B"
type input "PRN/10059/B"
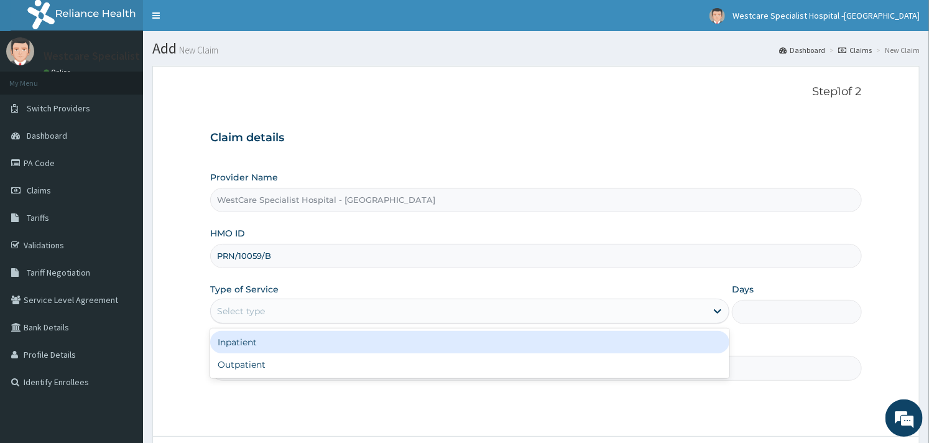
click at [347, 312] on div "Select type" at bounding box center [459, 311] width 496 height 20
click at [307, 342] on div "Inpatient" at bounding box center [469, 342] width 519 height 22
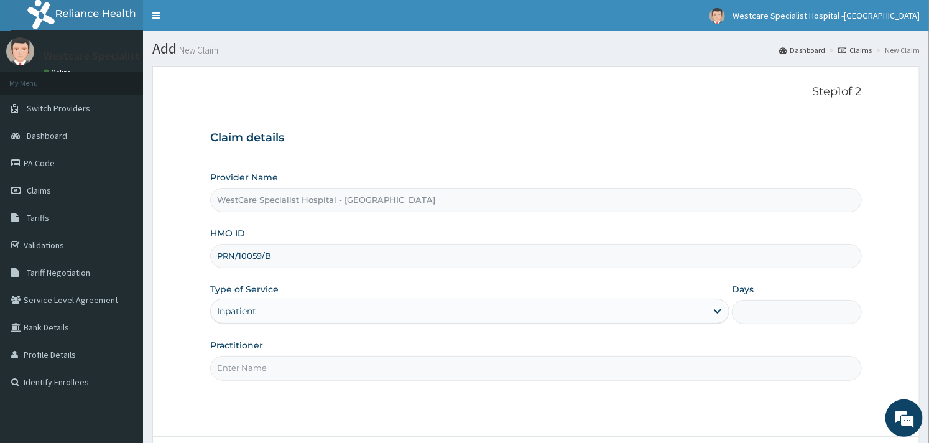
click at [778, 307] on input "Days" at bounding box center [797, 312] width 130 height 24
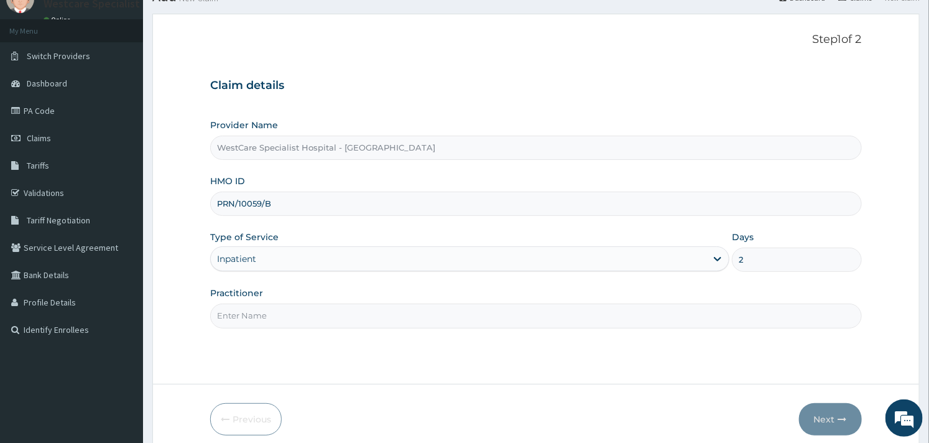
scroll to position [106, 0]
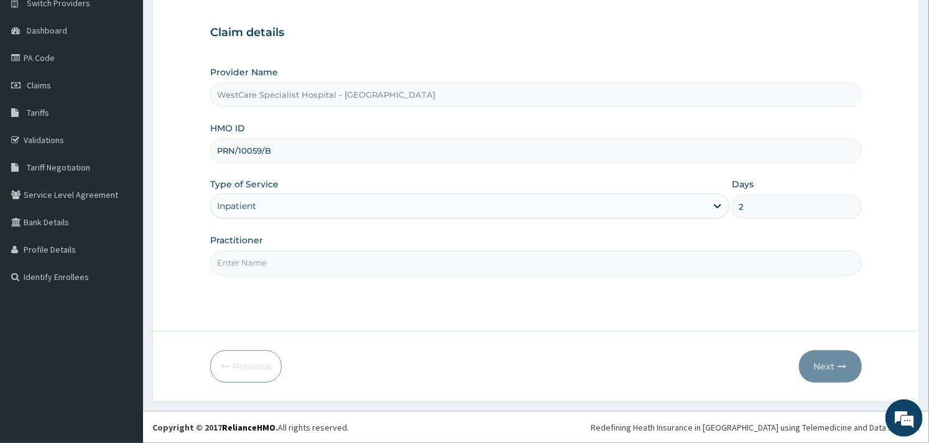
type input "2"
click at [286, 257] on input "Practitioner" at bounding box center [535, 263] width 651 height 24
type input "OBIDEYI"
click at [821, 364] on button "Next" at bounding box center [830, 366] width 63 height 32
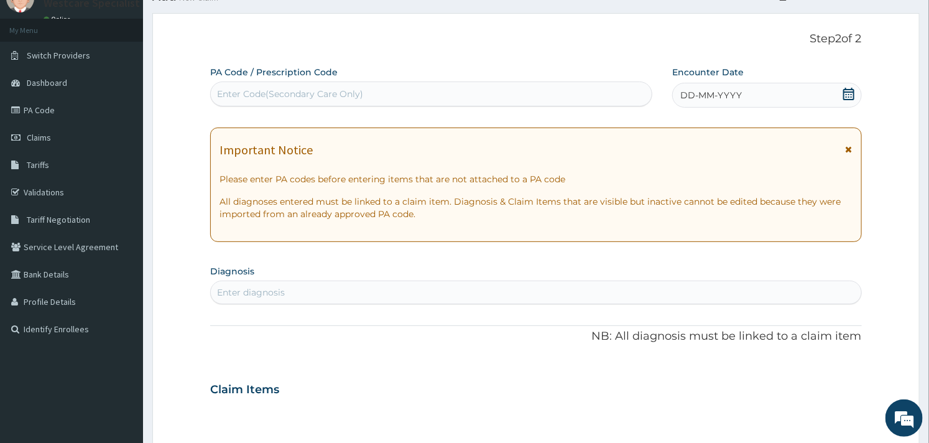
scroll to position [0, 0]
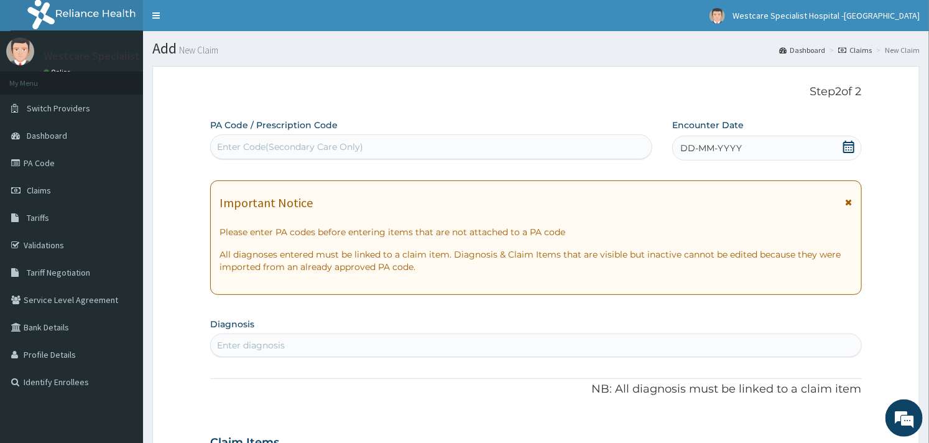
click at [325, 152] on div "Enter Code(Secondary Care Only)" at bounding box center [290, 147] width 146 height 12
paste input "PA/7CE487"
type input "PA/7CE487"
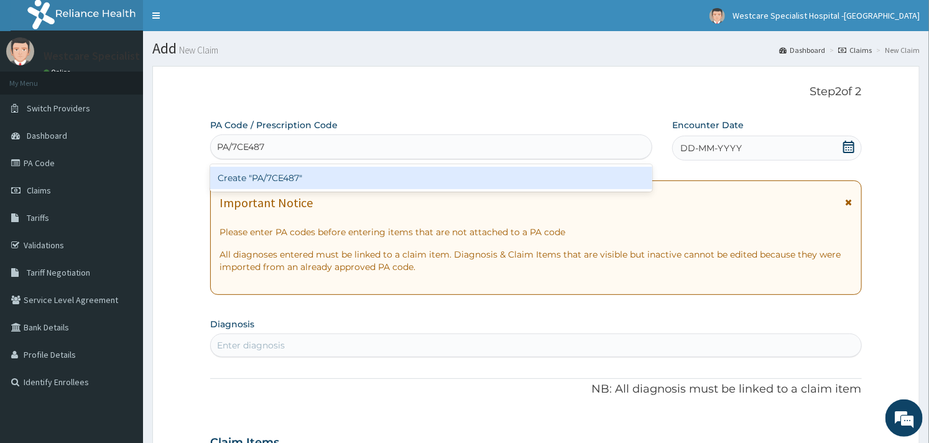
click at [308, 173] on div "Create "PA/7CE487"" at bounding box center [431, 178] width 442 height 22
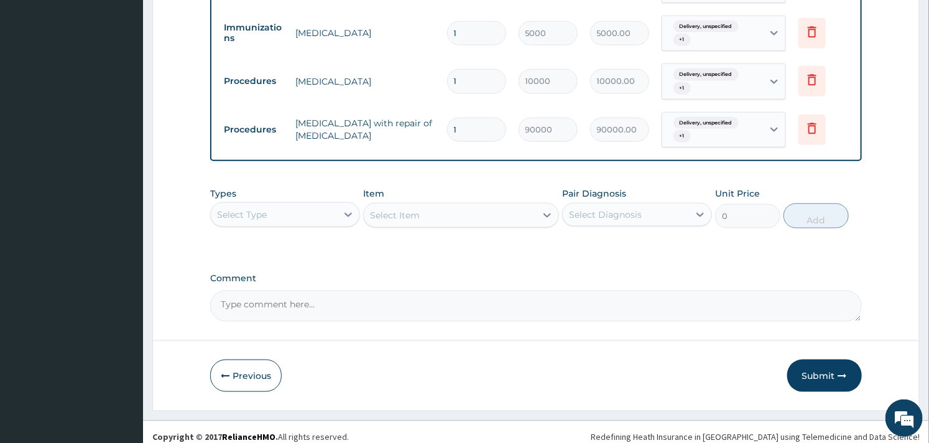
scroll to position [592, 0]
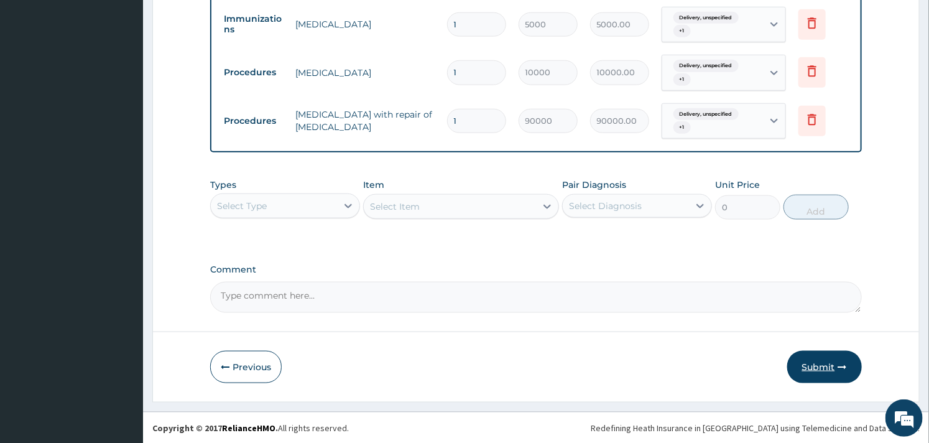
click at [816, 362] on button "Submit" at bounding box center [824, 367] width 75 height 32
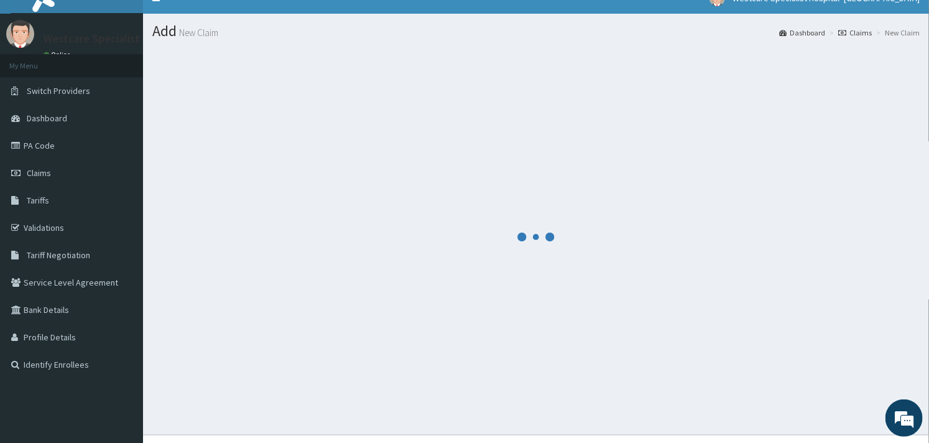
scroll to position [0, 0]
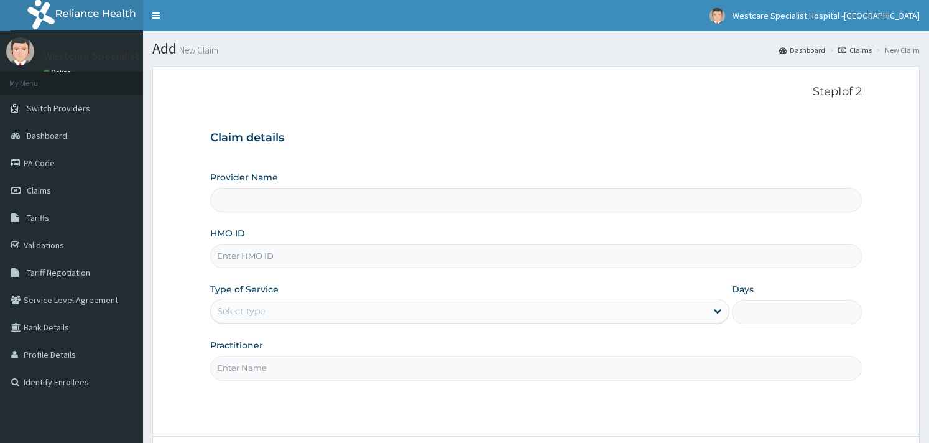
click at [263, 252] on input "HMO ID" at bounding box center [535, 256] width 651 height 24
paste input "CHL/10519/C"
type input "CHL/10519/C"
type input "WestCare Specialist Hospital - Ejigbo"
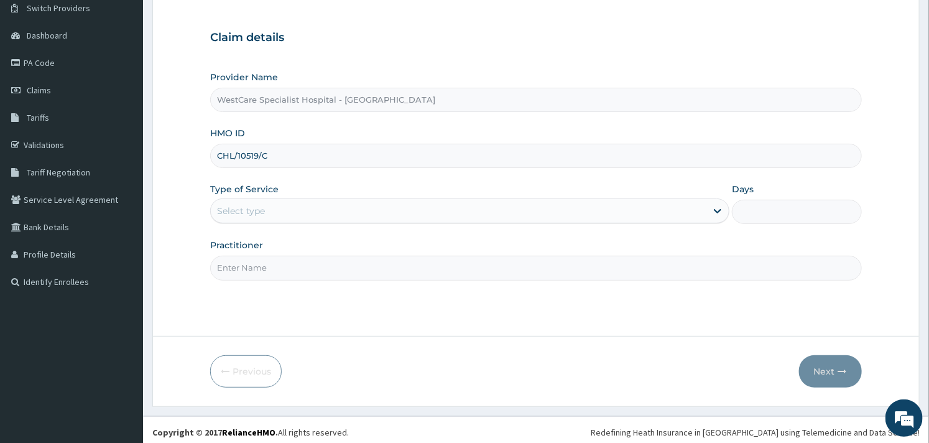
scroll to position [106, 0]
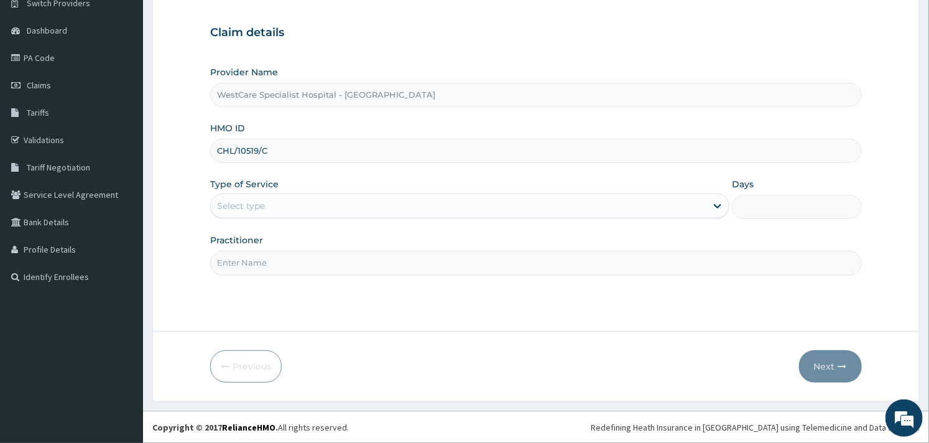
type input "CHL/10519/C"
click at [283, 208] on div "Select type" at bounding box center [459, 206] width 496 height 20
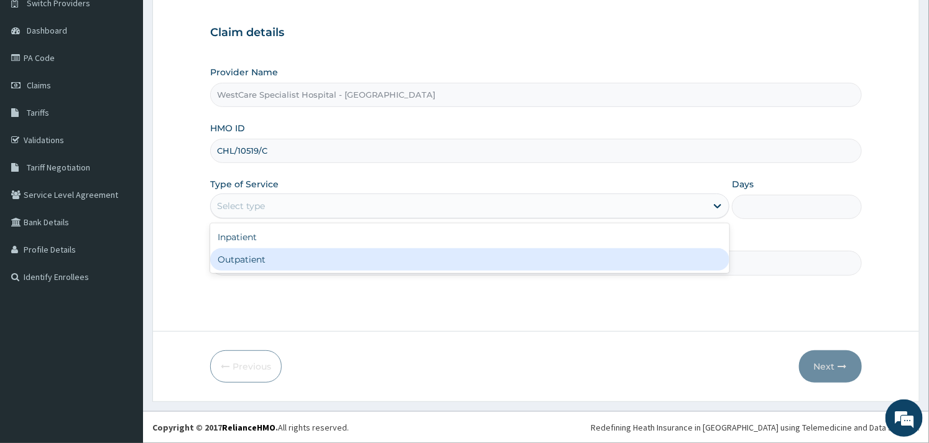
click at [274, 252] on div "Outpatient" at bounding box center [469, 259] width 519 height 22
type input "1"
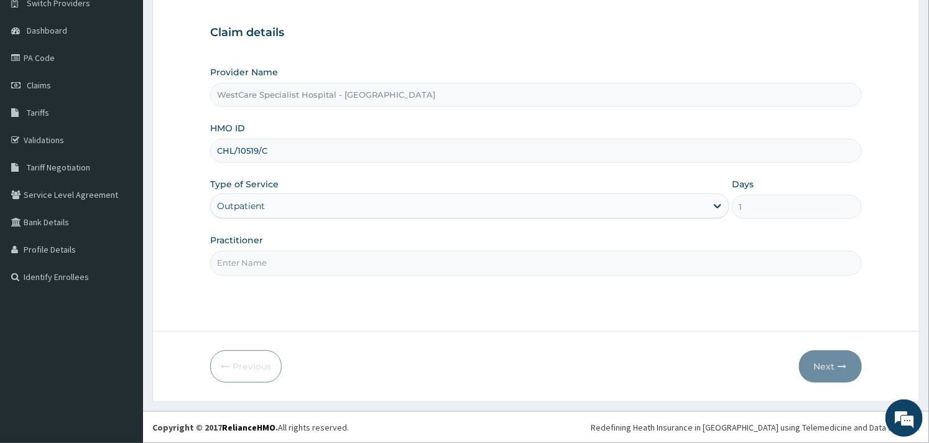
click at [333, 270] on input "Practitioner" at bounding box center [535, 263] width 651 height 24
type input "OBIDEYI"
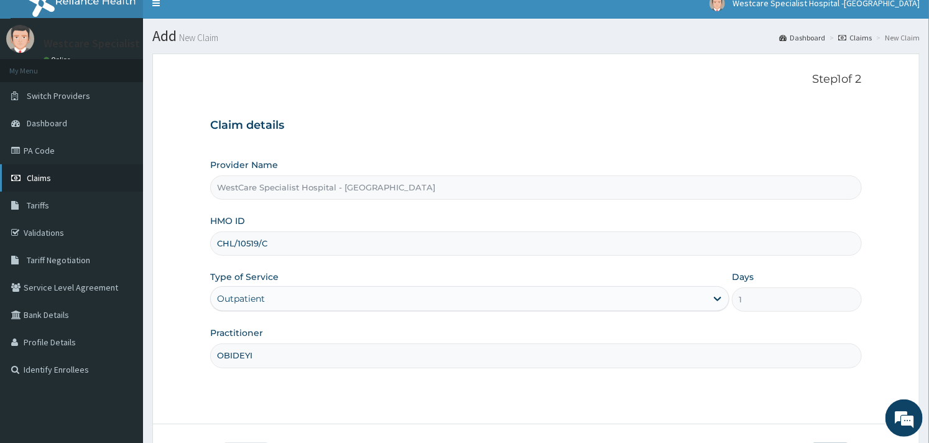
scroll to position [0, 0]
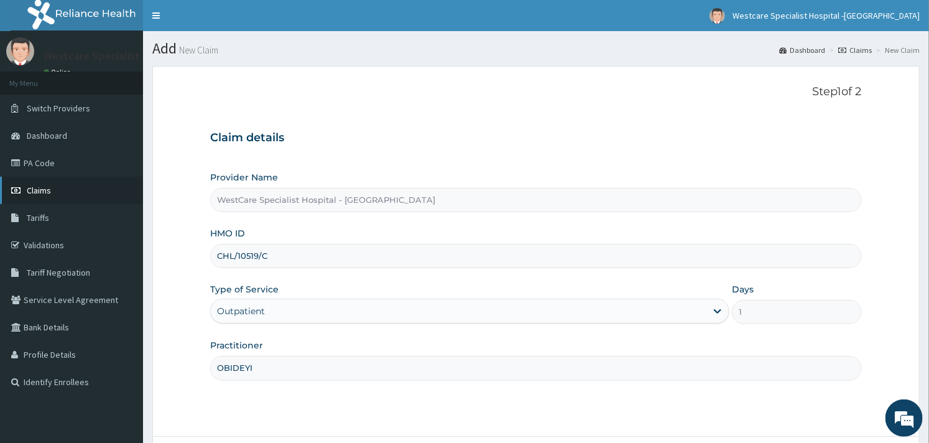
click at [42, 193] on span "Claims" at bounding box center [39, 190] width 24 height 11
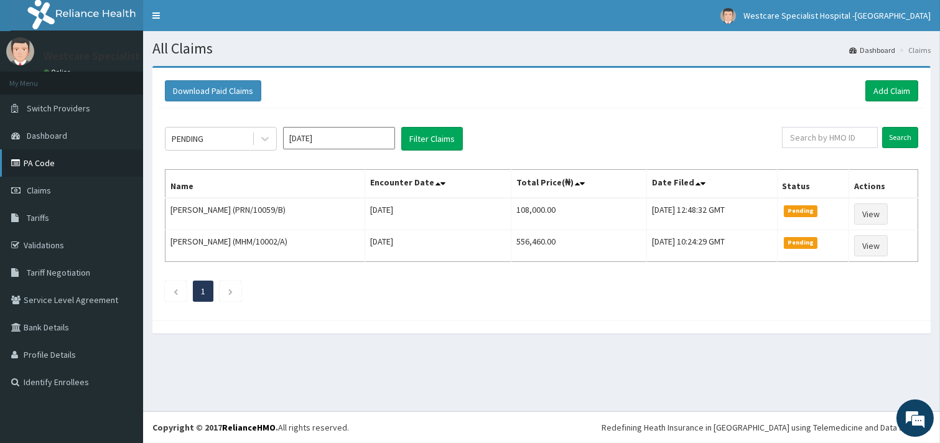
click at [33, 170] on link "PA Code" at bounding box center [71, 162] width 143 height 27
click at [802, 137] on input "text" at bounding box center [830, 137] width 96 height 21
paste input "AGO/10290/A"
type input "AGO/10290/A"
click at [891, 137] on input "Search" at bounding box center [900, 137] width 36 height 21
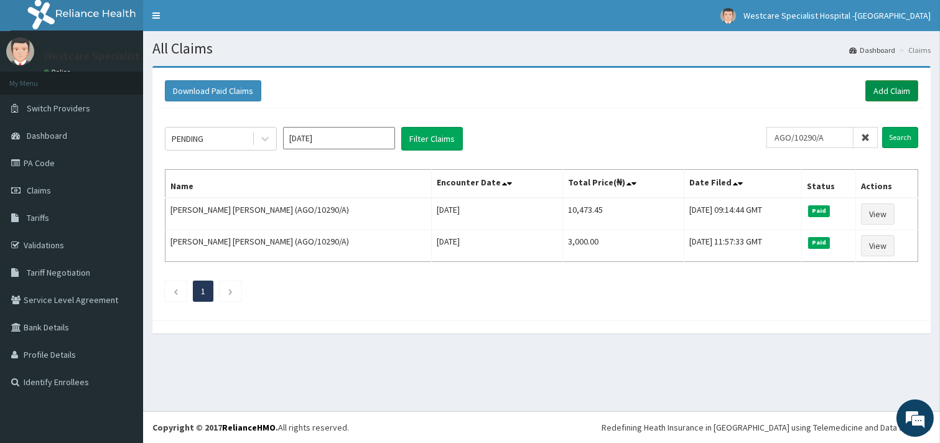
click at [877, 90] on link "Add Claim" at bounding box center [891, 90] width 53 height 21
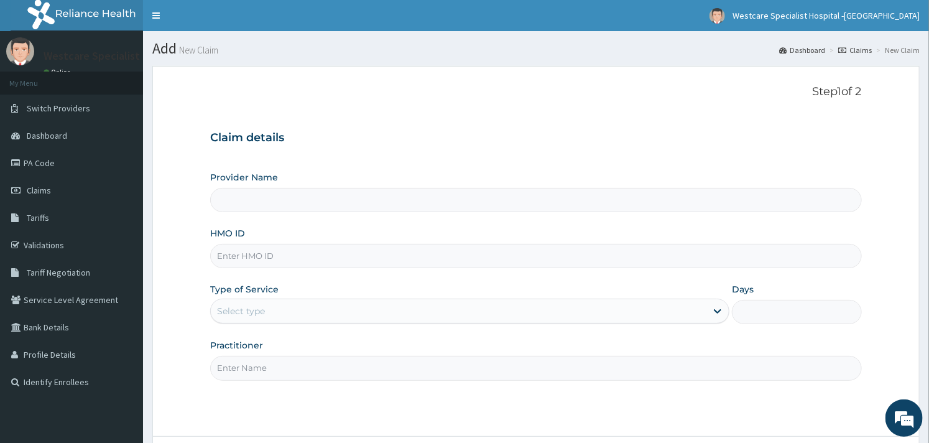
click at [282, 256] on input "HMO ID" at bounding box center [535, 256] width 651 height 24
type input "WestCare Specialist Hospital - Ejigbo"
paste input "AGO/10290/A"
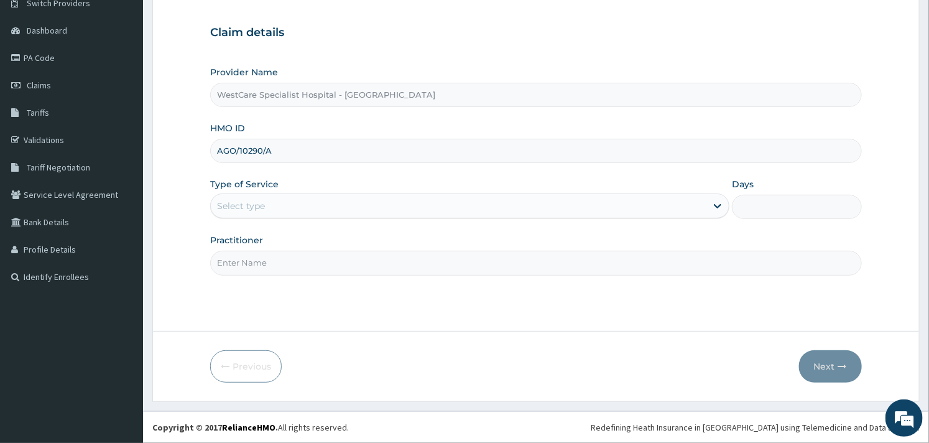
type input "AGO/10290/A"
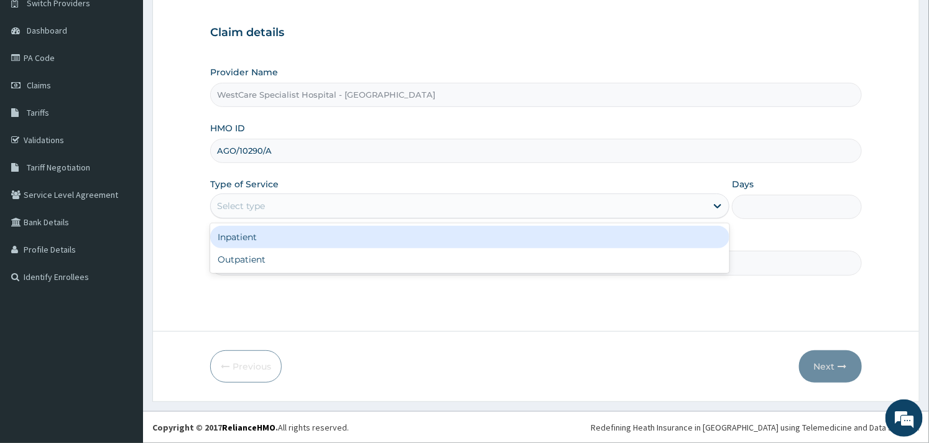
click at [350, 203] on div "Select type" at bounding box center [459, 206] width 496 height 20
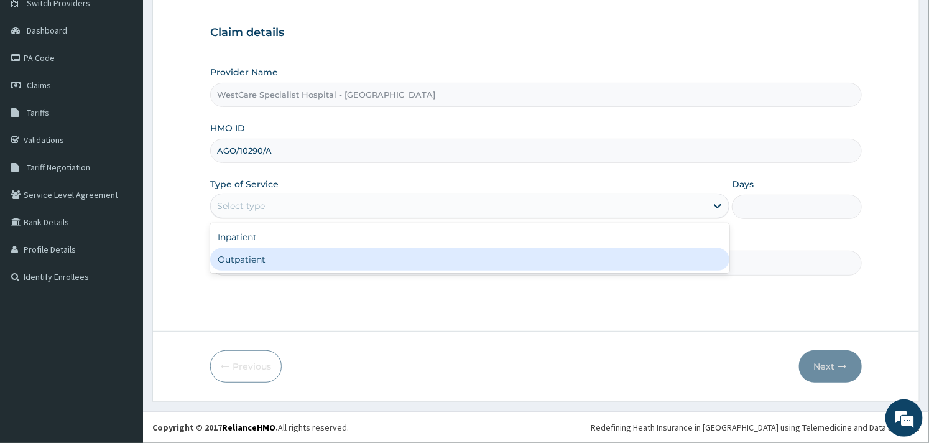
click at [287, 252] on div "Outpatient" at bounding box center [469, 259] width 519 height 22
type input "1"
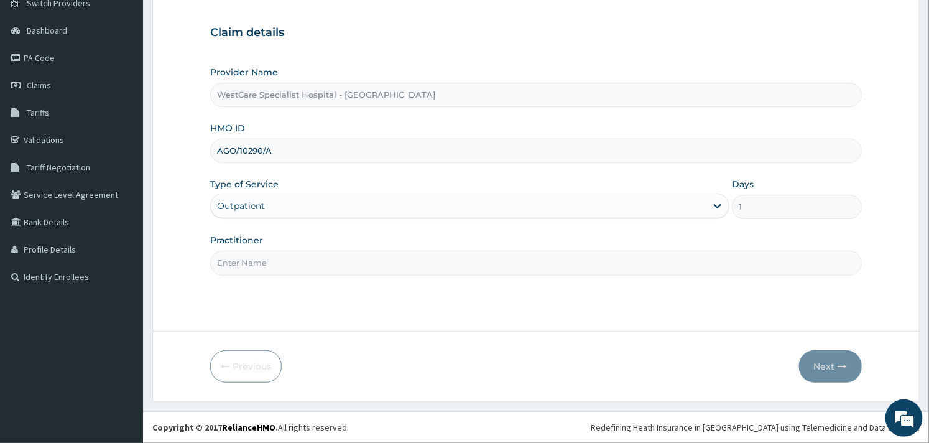
click at [345, 259] on input "Practitioner" at bounding box center [535, 263] width 651 height 24
type input "OBIDEYI"
click at [827, 358] on button "Next" at bounding box center [830, 366] width 63 height 32
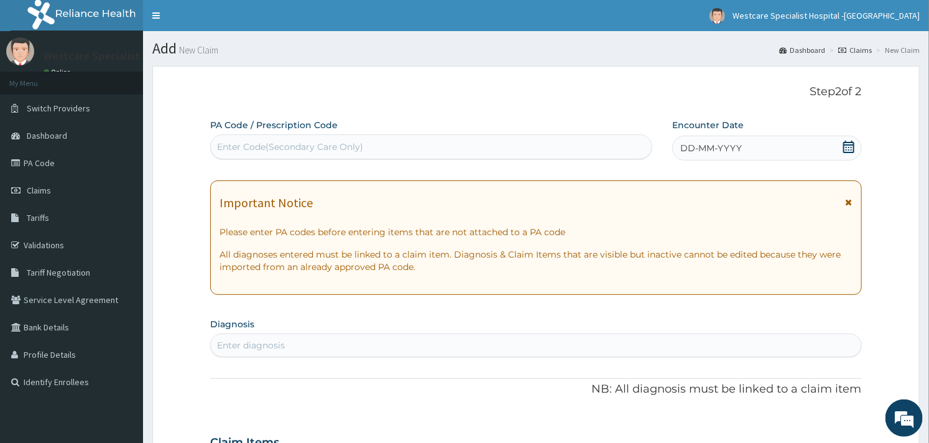
click at [280, 152] on div "Enter Code(Secondary Care Only)" at bounding box center [290, 147] width 146 height 12
paste input "PA/53A909"
type input "PA/53A909"
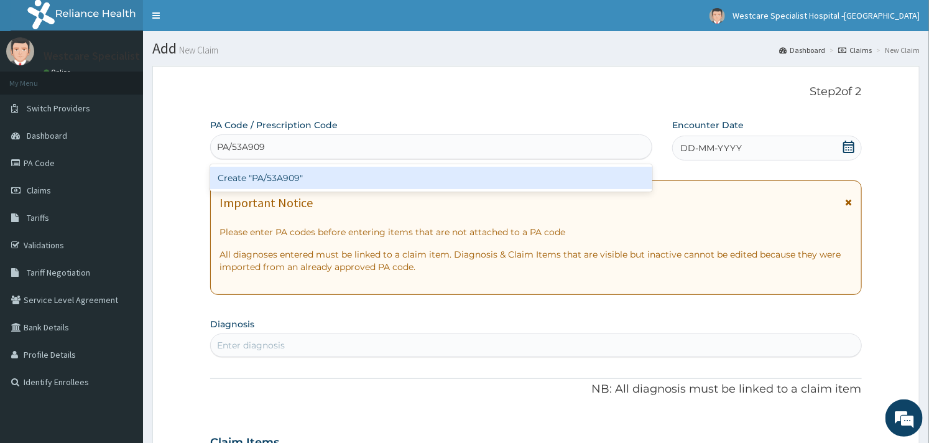
click at [290, 171] on div "Create "PA/53A909"" at bounding box center [431, 178] width 442 height 22
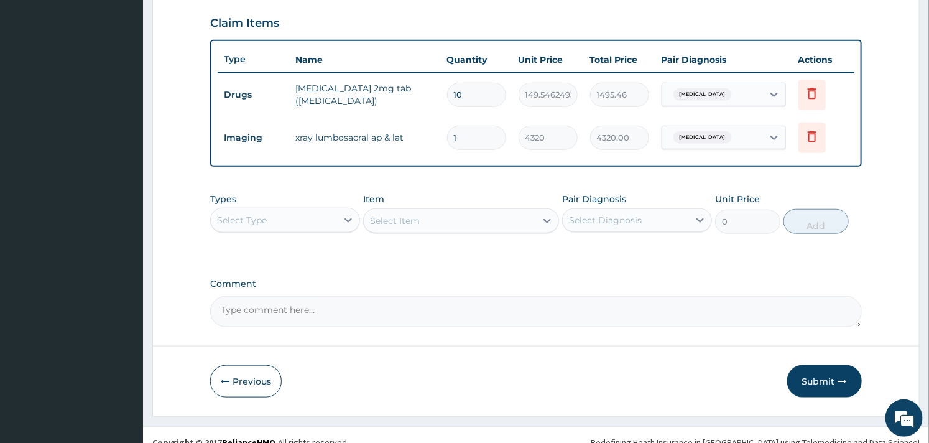
scroll to position [437, 0]
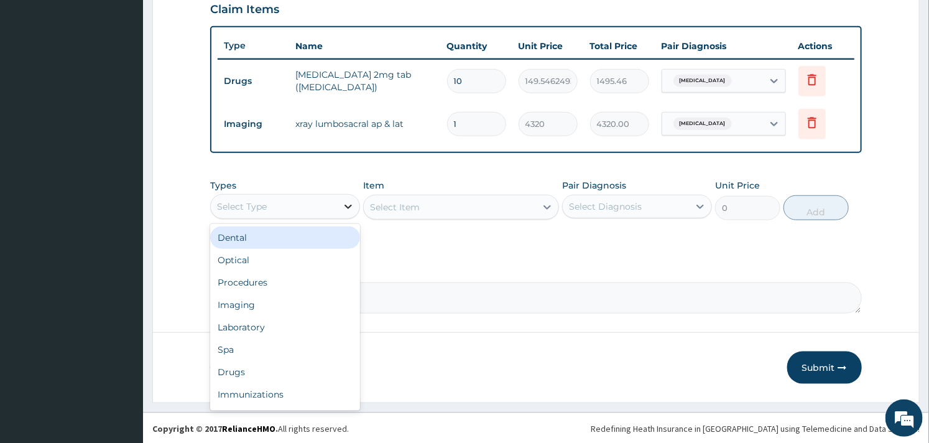
click at [341, 203] on div at bounding box center [348, 206] width 22 height 22
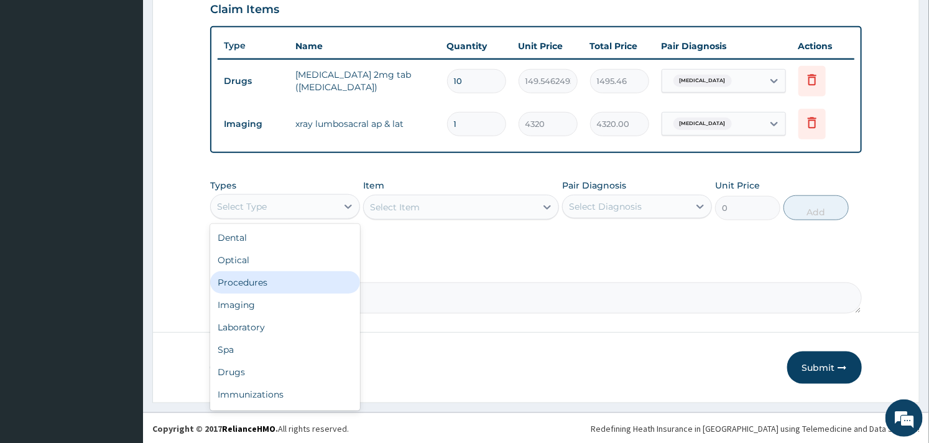
click at [266, 272] on div "Procedures" at bounding box center [285, 282] width 150 height 22
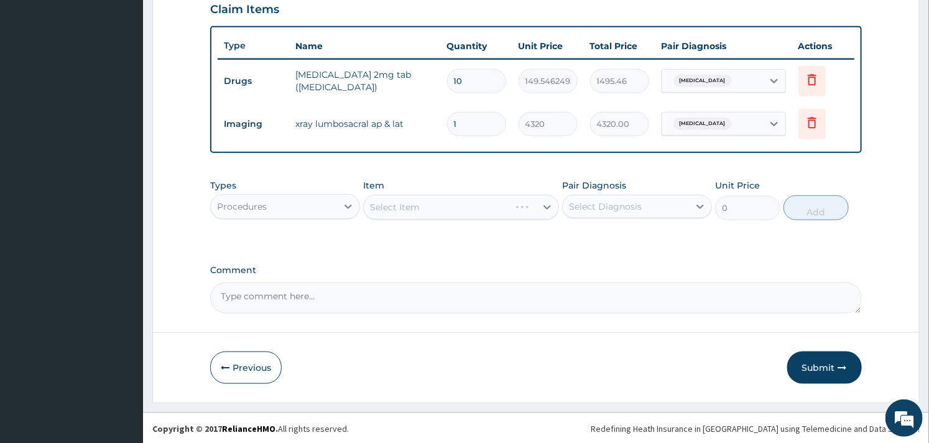
click at [399, 210] on div "Select Item" at bounding box center [460, 207] width 195 height 25
click at [420, 211] on div "Select Item" at bounding box center [450, 207] width 172 height 20
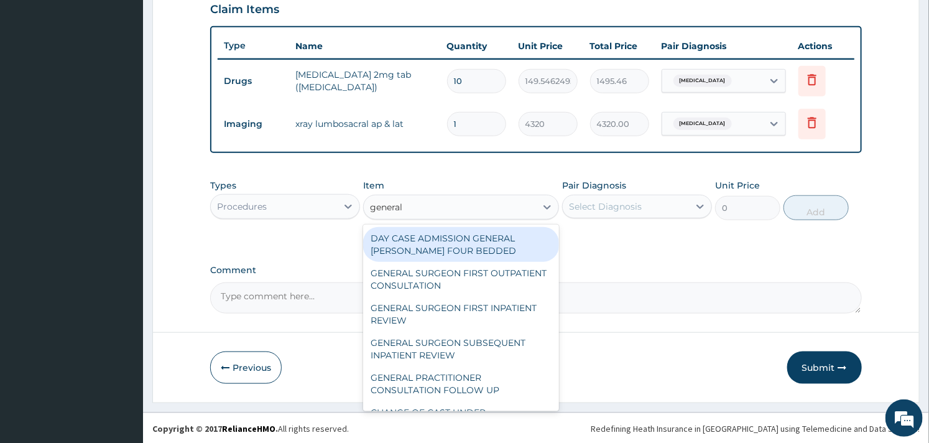
type input "general p"
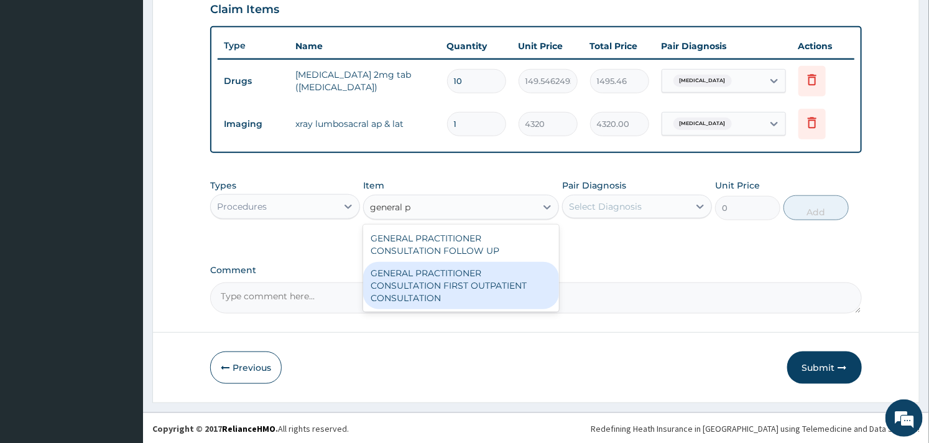
click at [463, 274] on div "GENERAL PRACTITIONER CONSULTATION FIRST OUTPATIENT CONSULTATION" at bounding box center [460, 285] width 195 height 47
type input "3000"
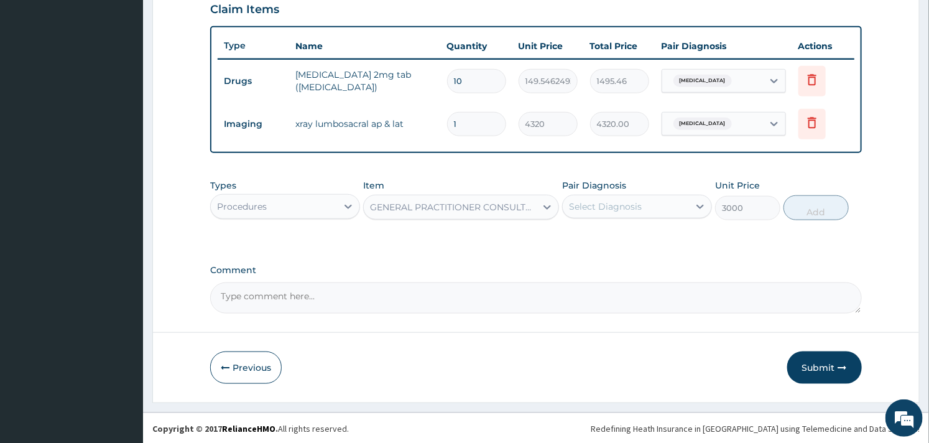
click at [612, 206] on div "Select Diagnosis" at bounding box center [605, 206] width 73 height 12
click at [599, 238] on label "Lumbar spondylosis" at bounding box center [621, 237] width 77 height 12
checkbox input "true"
click at [806, 209] on button "Add" at bounding box center [815, 207] width 65 height 25
type input "0"
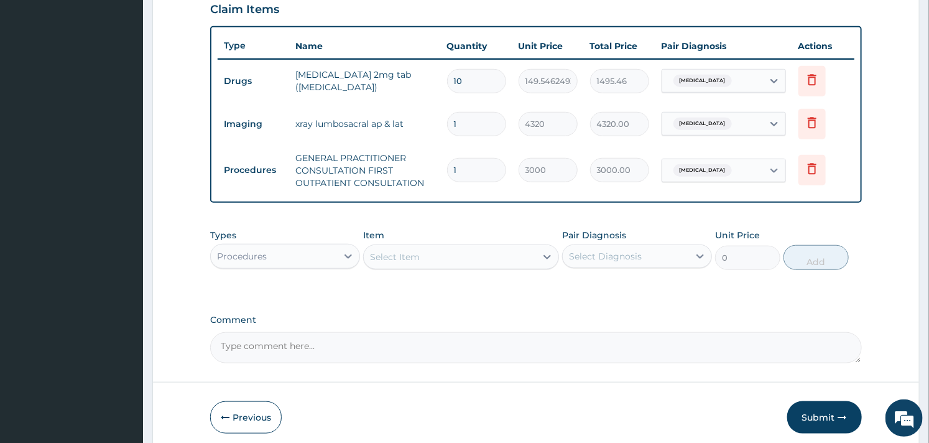
scroll to position [486, 0]
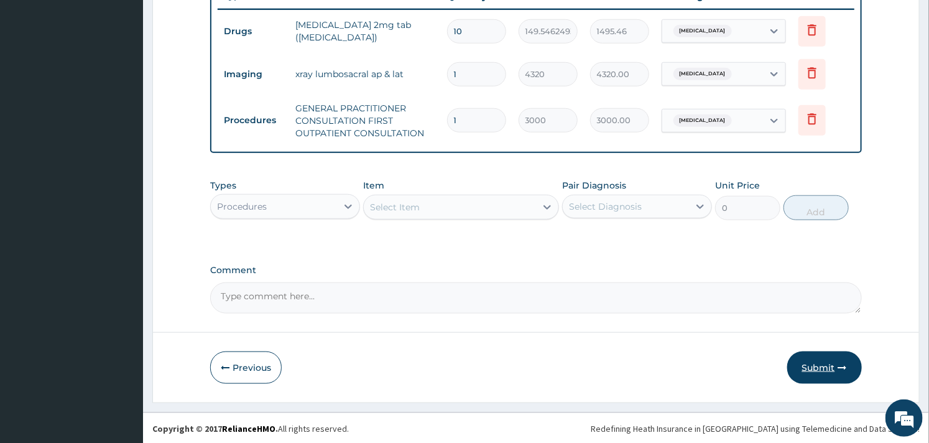
click at [821, 371] on button "Submit" at bounding box center [824, 367] width 75 height 32
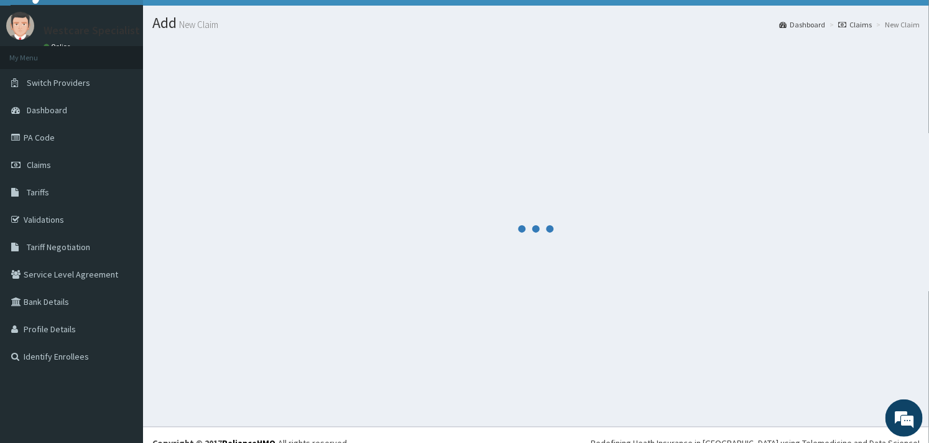
scroll to position [0, 0]
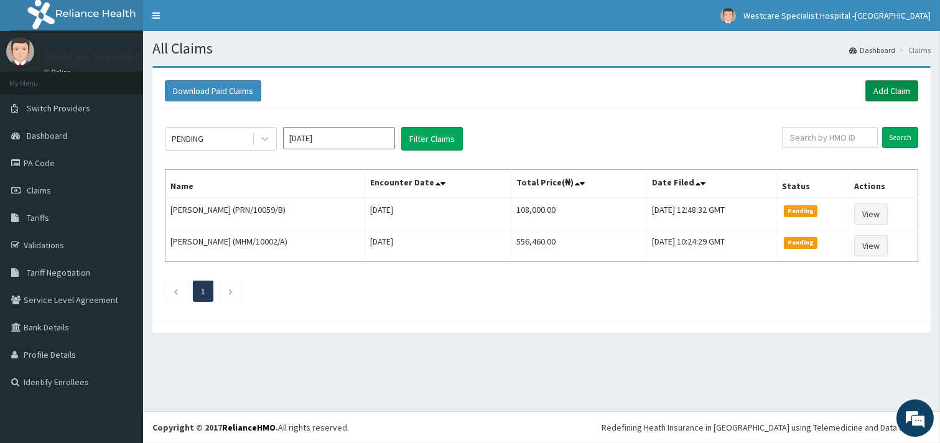
click at [890, 84] on link "Add Claim" at bounding box center [891, 90] width 53 height 21
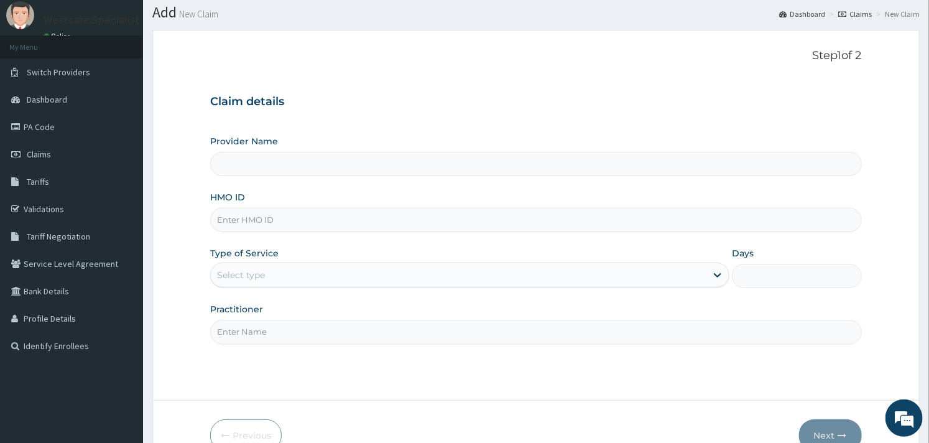
type input "WestCare Specialist Hospital - [GEOGRAPHIC_DATA]"
